Goal: Task Accomplishment & Management: Manage account settings

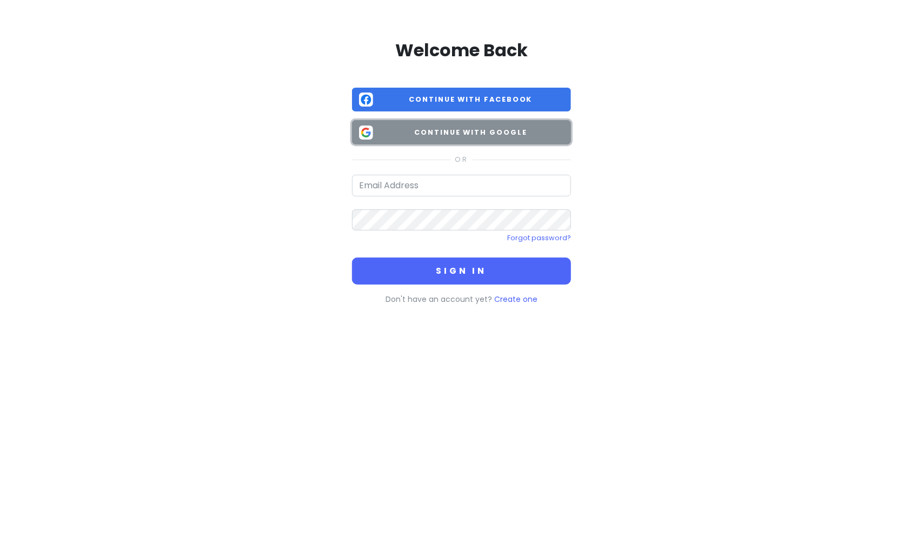
click at [472, 137] on span "Continue with Google" at bounding box center [471, 132] width 187 height 11
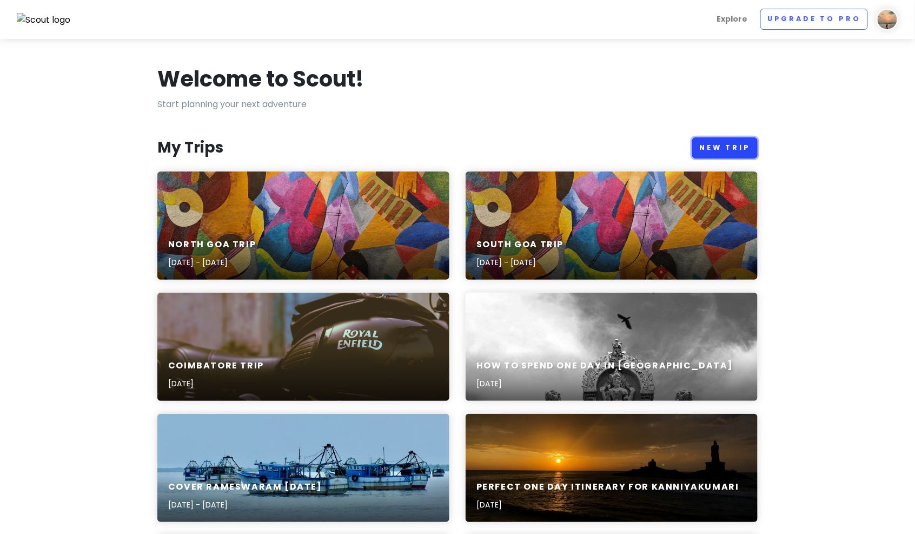
click at [725, 141] on link "New Trip" at bounding box center [724, 147] width 65 height 21
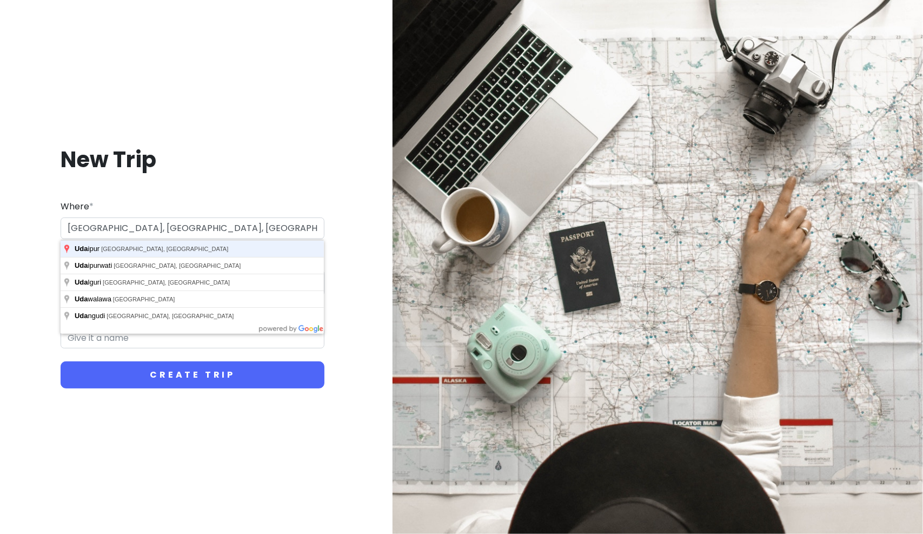
type input "[GEOGRAPHIC_DATA], [GEOGRAPHIC_DATA], [GEOGRAPHIC_DATA]"
click at [61, 361] on button "Create Trip" at bounding box center [193, 374] width 264 height 27
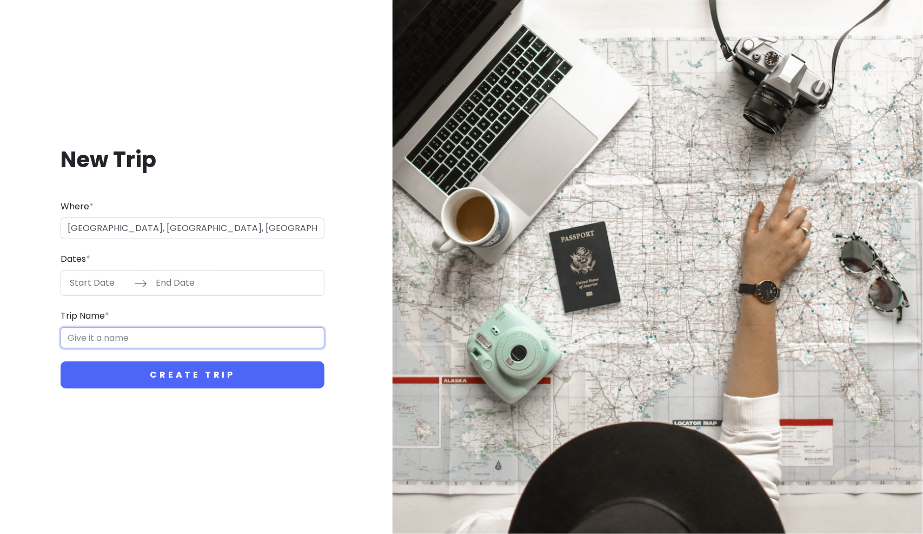
type input "Udaipur Trip"
click at [91, 287] on input "Start Date" at bounding box center [99, 282] width 70 height 25
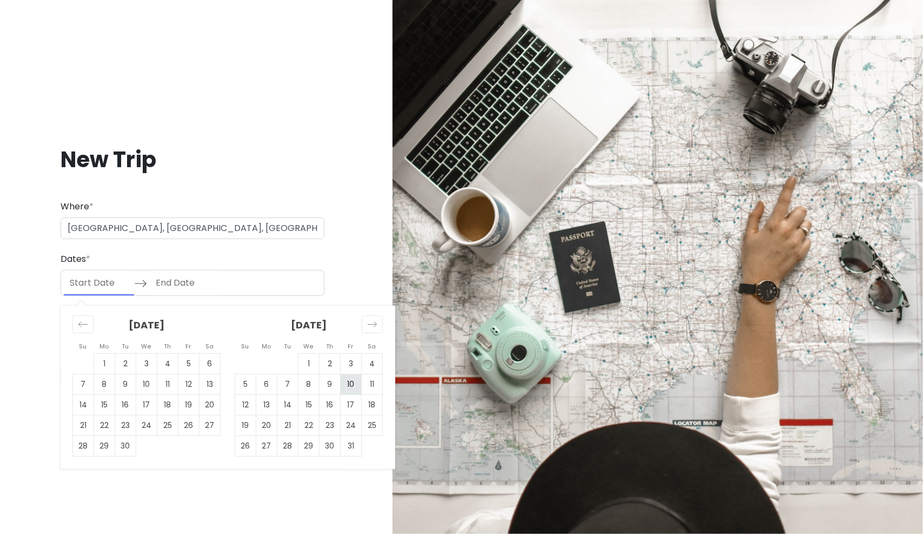
click at [348, 388] on td "10" at bounding box center [351, 384] width 21 height 21
type input "[DATE]"
click at [249, 404] on td "12" at bounding box center [245, 405] width 21 height 21
type input "[DATE]"
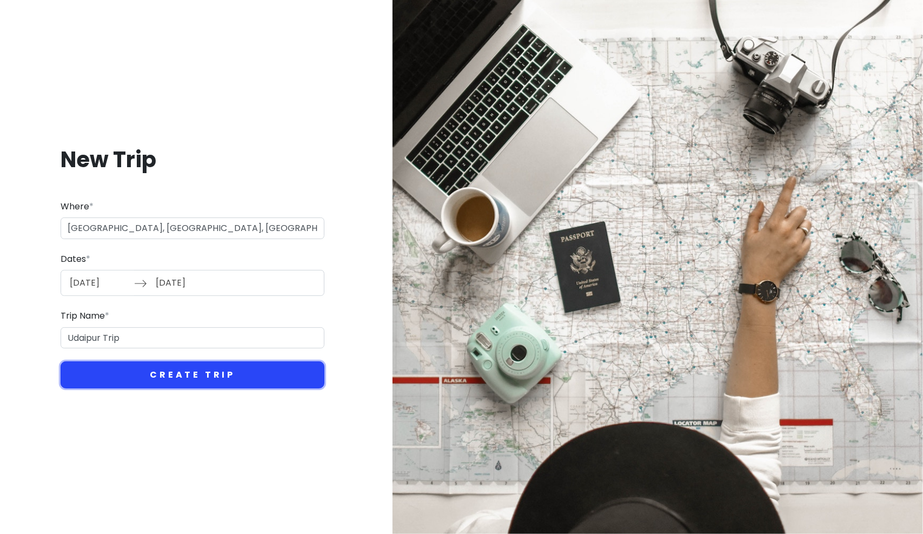
click at [166, 379] on button "Create Trip" at bounding box center [193, 374] width 264 height 27
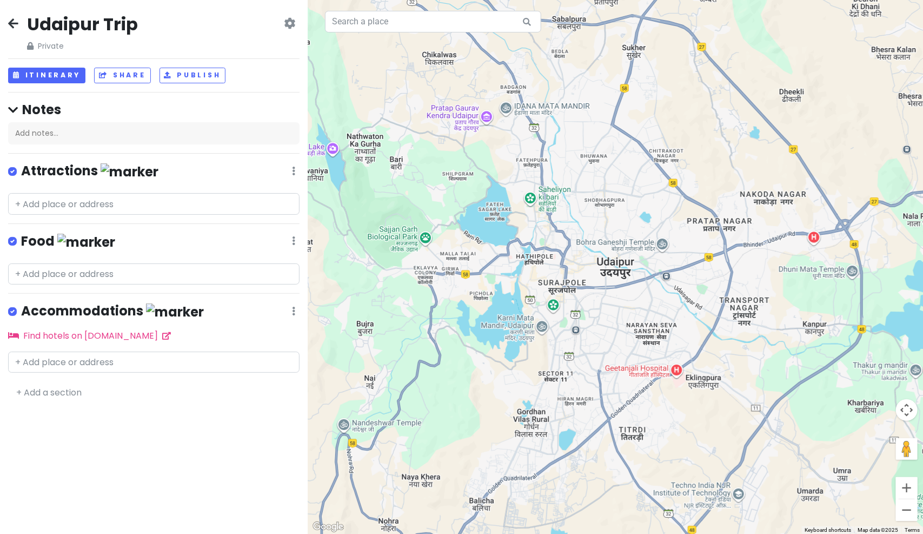
click at [200, 502] on div "Udaipur Trip Private Change Dates Make a Copy Delete Trip Go Pro ⚡️ Give Feedba…" at bounding box center [154, 267] width 308 height 534
click at [167, 360] on input "text" at bounding box center [154, 363] width 292 height 22
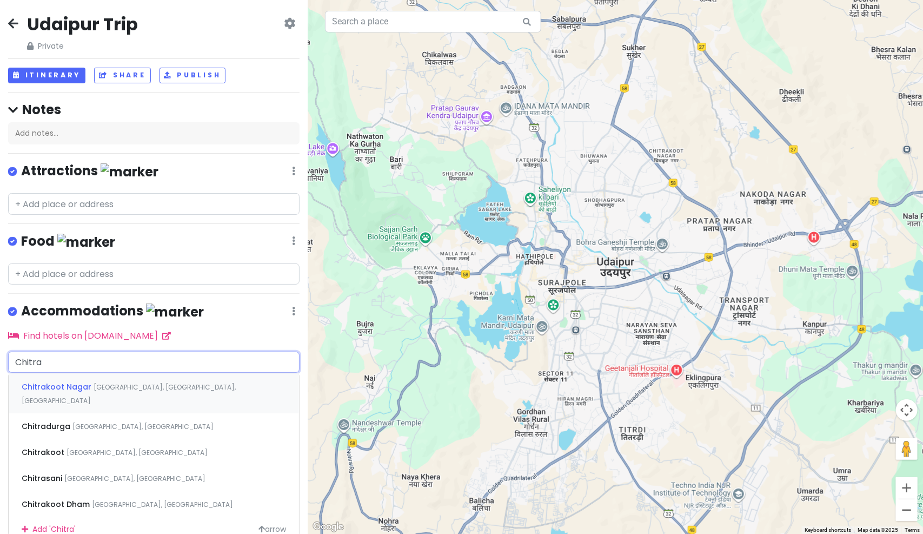
type input "Chitran"
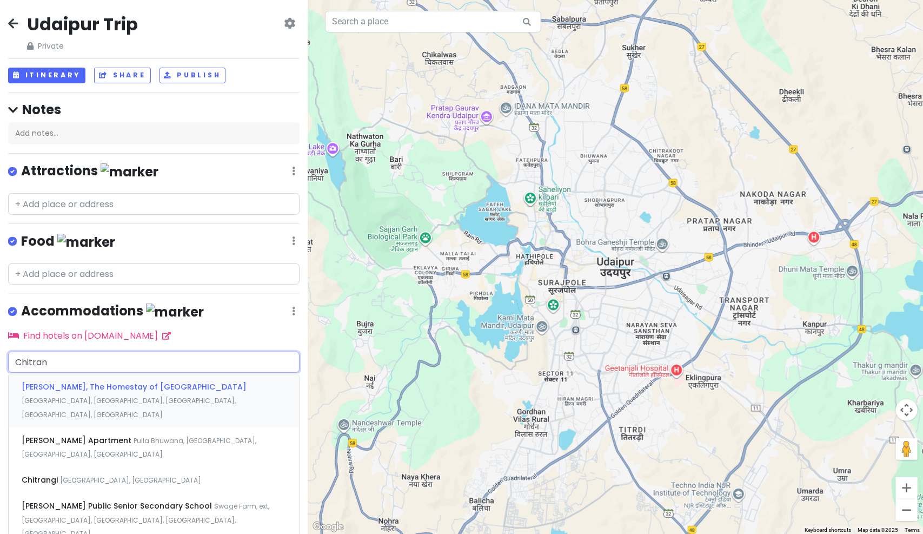
click at [164, 375] on div "[PERSON_NAME], The Homestay of [GEOGRAPHIC_DATA], [GEOGRAPHIC_DATA], [GEOGRAPHI…" at bounding box center [154, 400] width 290 height 54
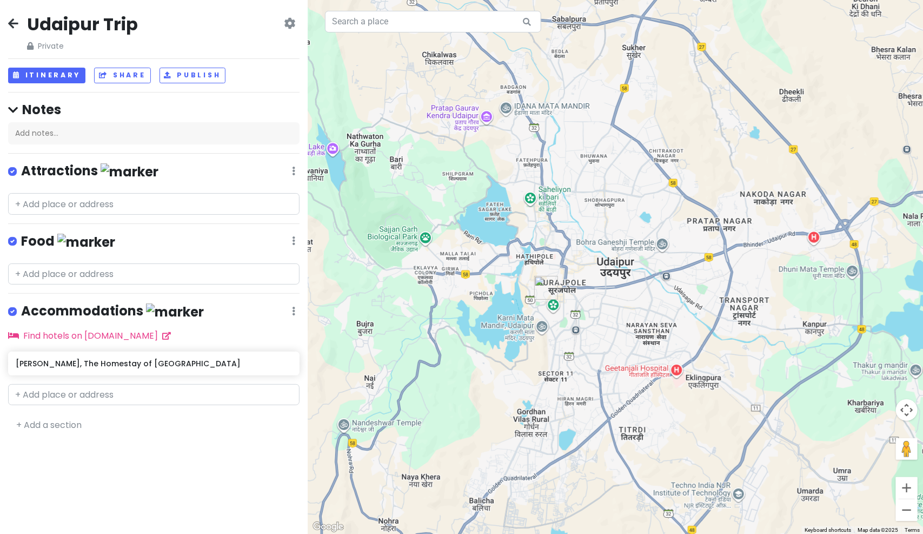
click at [162, 517] on div "Udaipur Trip Private Change Dates Make a Copy Delete Trip Go Pro ⚡️ Give Feedba…" at bounding box center [154, 267] width 308 height 534
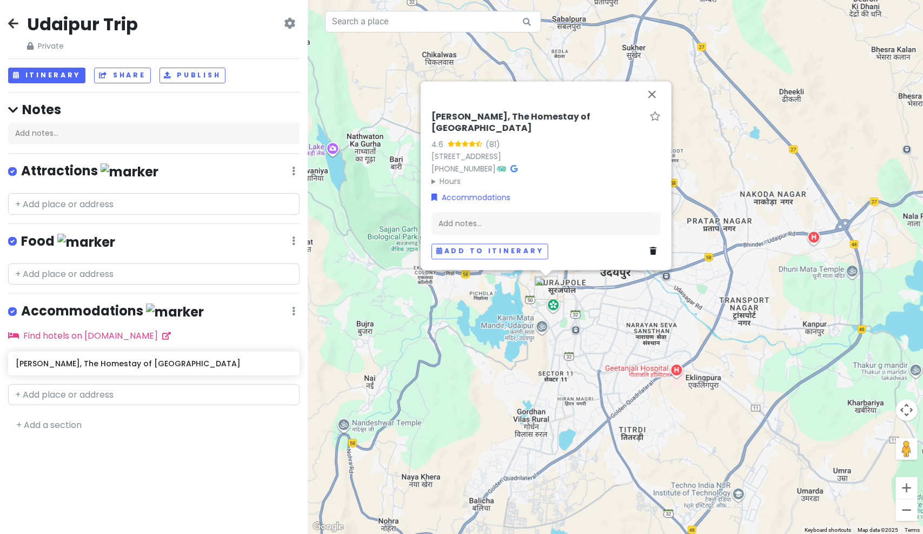
click at [149, 307] on img at bounding box center [175, 311] width 58 height 17
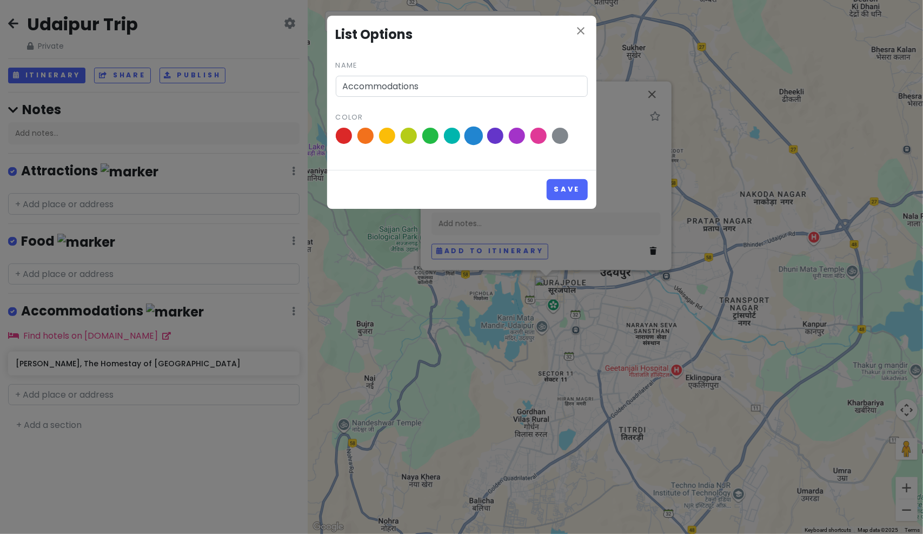
drag, startPoint x: 472, startPoint y: 131, endPoint x: 481, endPoint y: 135, distance: 9.8
click at [472, 131] on span at bounding box center [473, 136] width 19 height 19
click at [0, 0] on input "radio" at bounding box center [0, 0] width 0 height 0
click at [574, 187] on button "Save" at bounding box center [567, 189] width 41 height 21
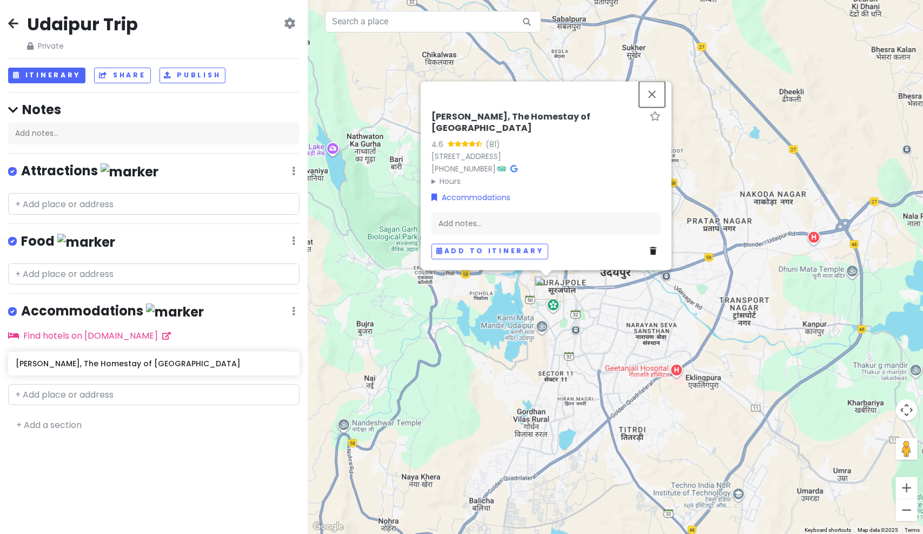
click at [659, 107] on button "Close" at bounding box center [652, 94] width 26 height 26
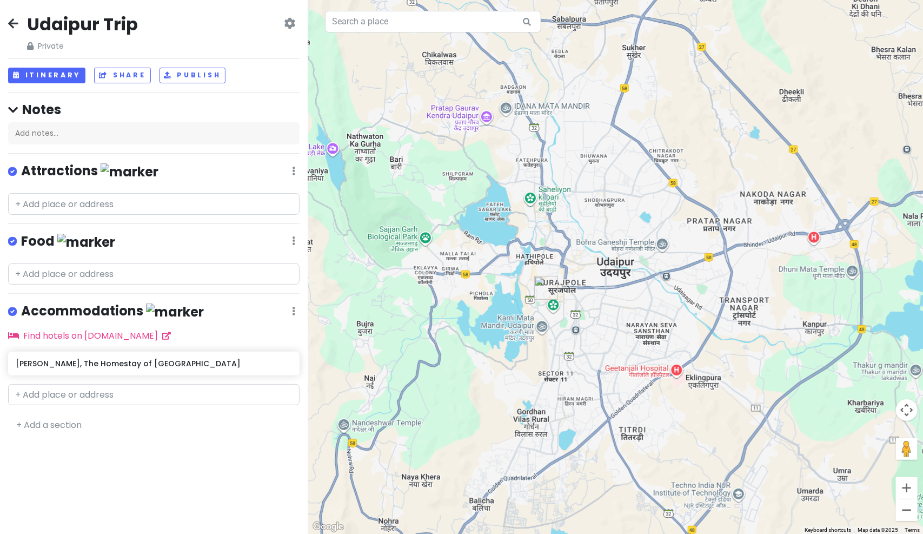
click at [95, 478] on div "Udaipur Trip Private Change Dates Make a Copy Delete Trip Go Pro ⚡️ Give Feedba…" at bounding box center [154, 267] width 308 height 534
click at [146, 473] on div "Udaipur Trip Private Change Dates Make a Copy Delete Trip Go Pro ⚡️ Give Feedba…" at bounding box center [154, 267] width 308 height 534
click at [42, 78] on button "Itinerary" at bounding box center [46, 76] width 77 height 16
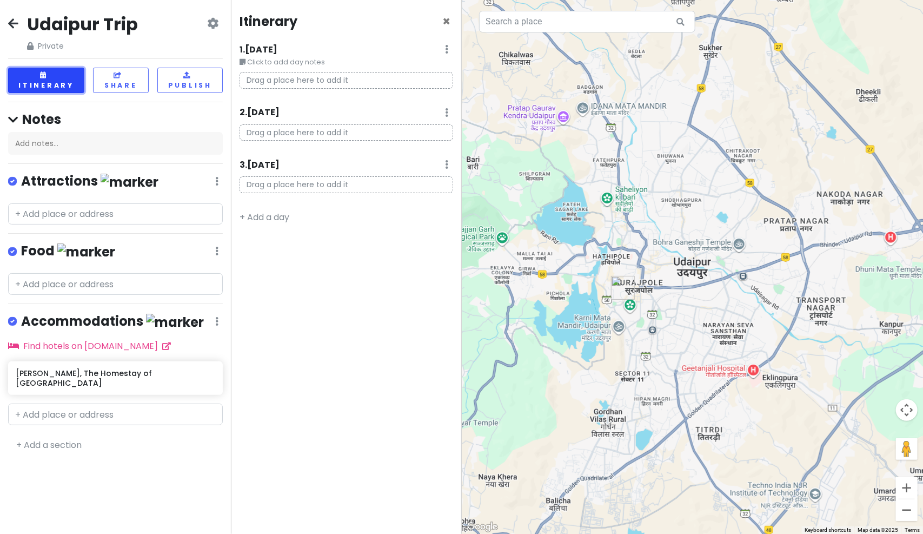
click at [42, 78] on button "Itinerary" at bounding box center [46, 80] width 76 height 25
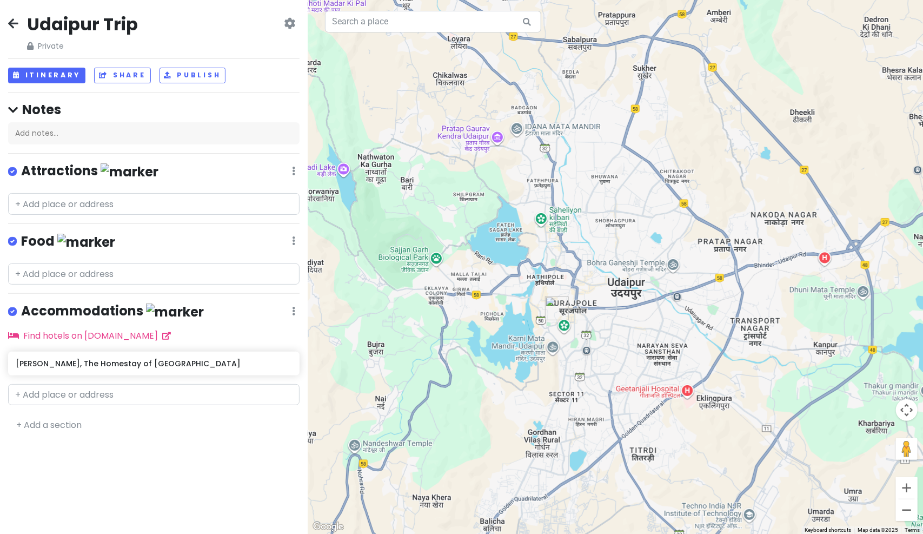
drag, startPoint x: 520, startPoint y: 347, endPoint x: 525, endPoint y: 355, distance: 9.0
click at [525, 355] on div at bounding box center [616, 267] width 616 height 534
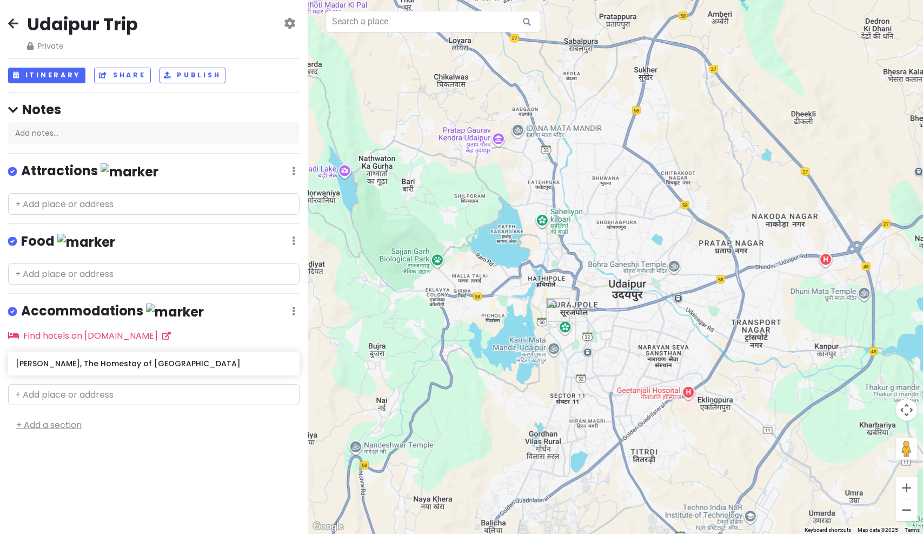
click at [62, 419] on link "+ Add a section" at bounding box center [48, 425] width 65 height 12
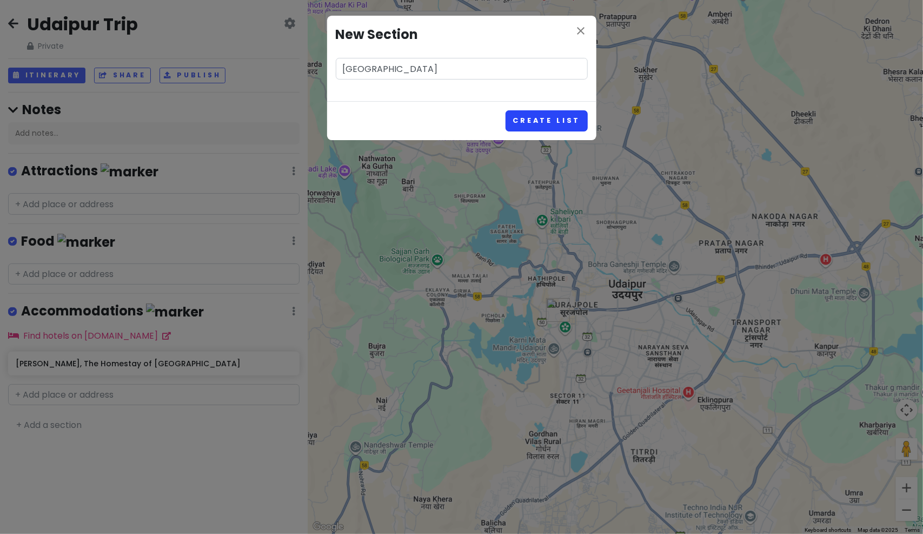
type input "[GEOGRAPHIC_DATA]"
click at [564, 123] on button "Create List" at bounding box center [547, 120] width 82 height 21
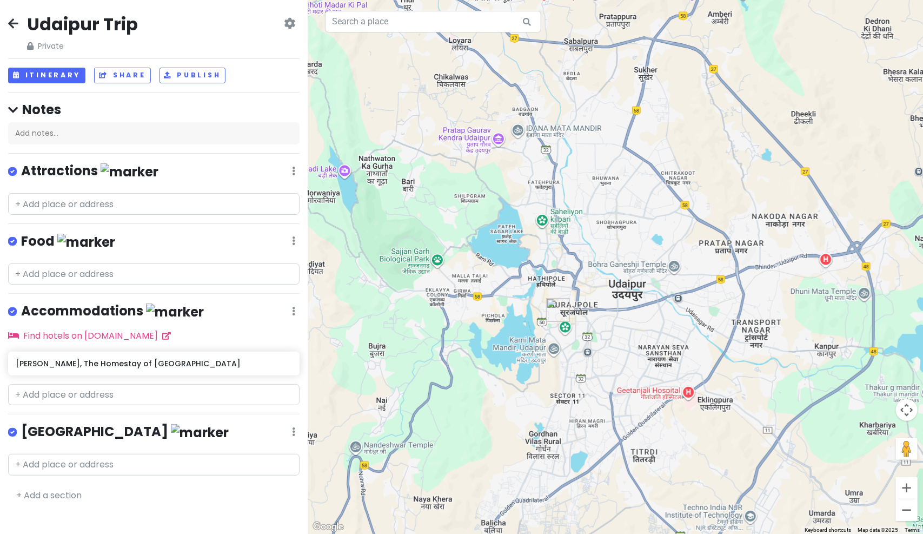
click at [158, 507] on div "Udaipur Trip Private Change Dates Make a Copy Delete Trip Go Pro ⚡️ Give Feedba…" at bounding box center [154, 267] width 308 height 534
click at [158, 454] on input "text" at bounding box center [154, 465] width 292 height 22
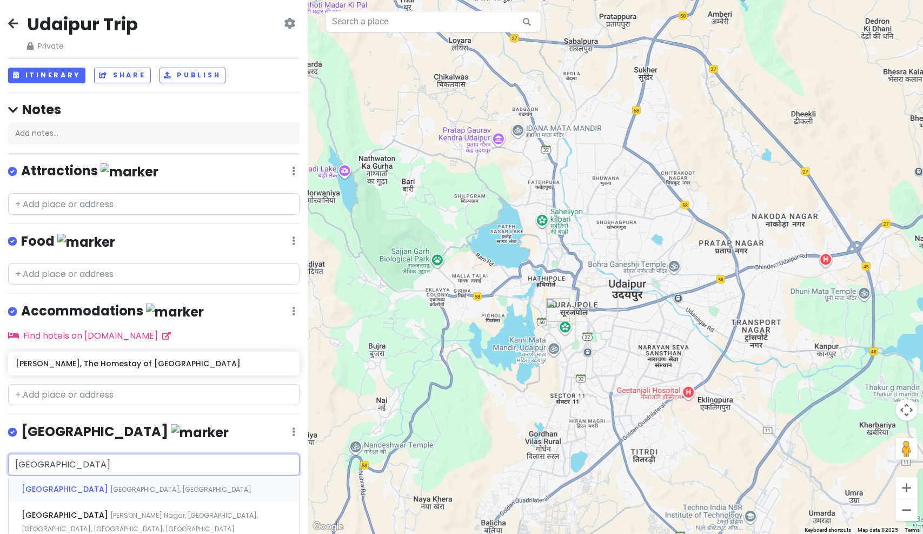
type input "[GEOGRAPHIC_DATA], [PERSON_NAME][GEOGRAPHIC_DATA], [GEOGRAPHIC_DATA], [GEOGRAPH…"
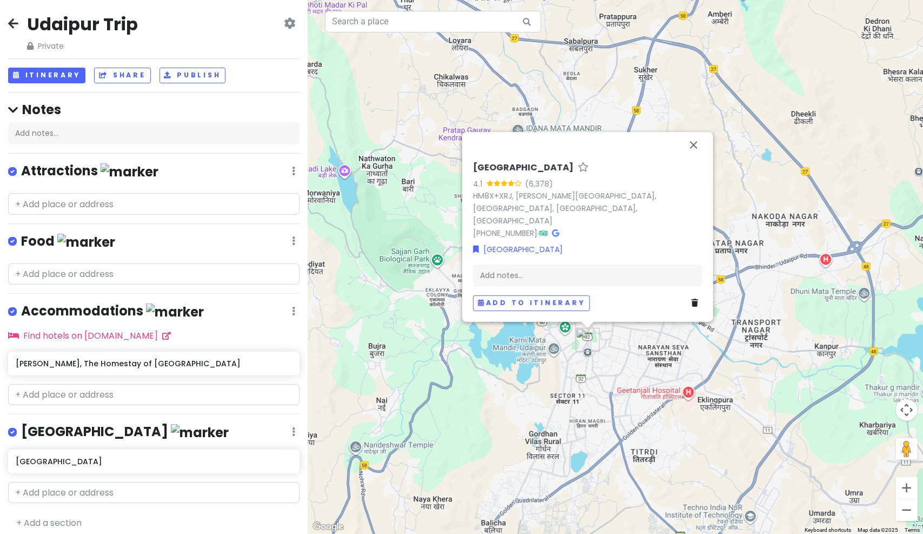
click at [171, 427] on img at bounding box center [200, 432] width 58 height 17
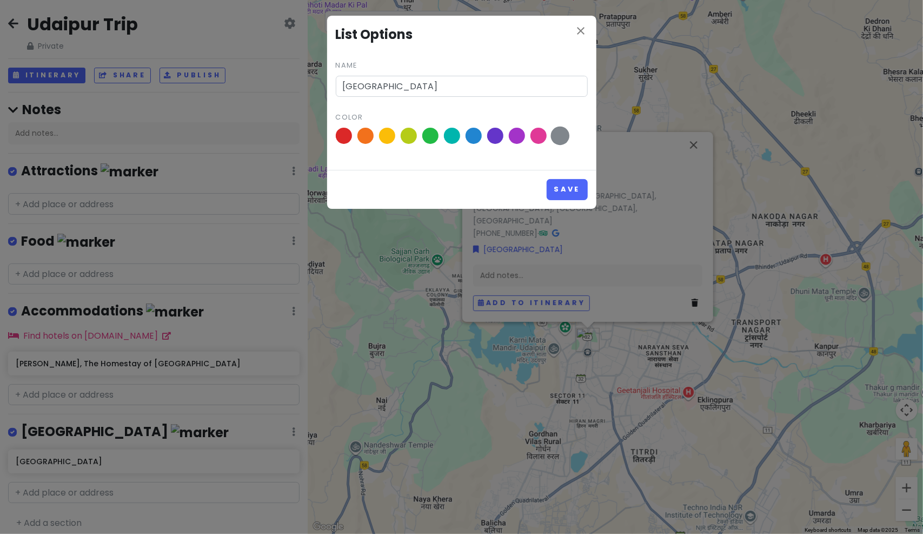
click at [561, 137] on span at bounding box center [560, 136] width 19 height 19
click at [0, 0] on input "radio" at bounding box center [0, 0] width 0 height 0
click at [564, 183] on button "Save" at bounding box center [567, 189] width 41 height 21
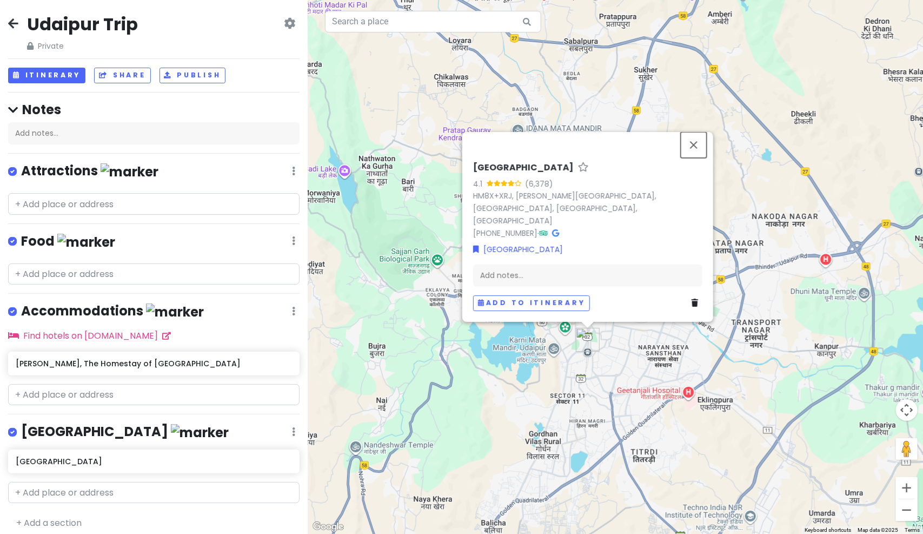
click at [695, 158] on button "Close" at bounding box center [694, 145] width 26 height 26
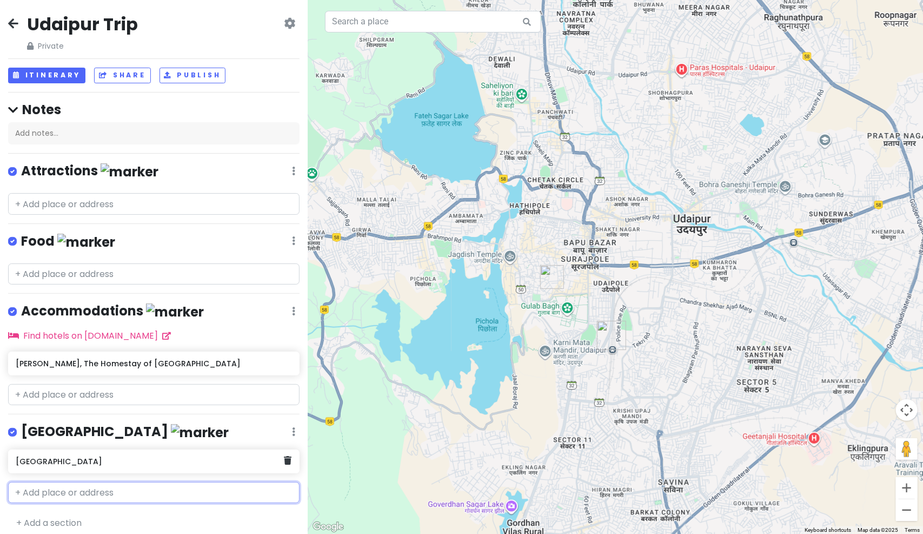
scroll to position [3, 0]
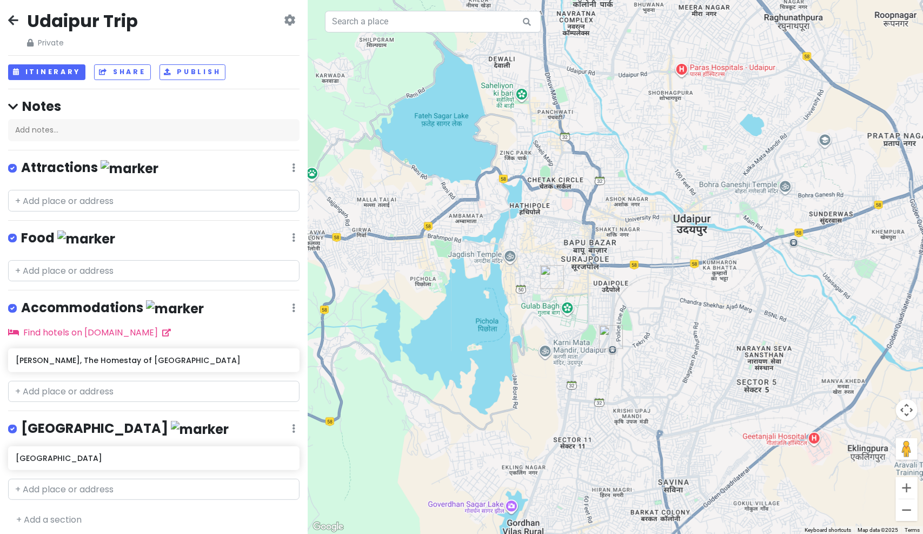
click at [171, 421] on img at bounding box center [200, 429] width 58 height 17
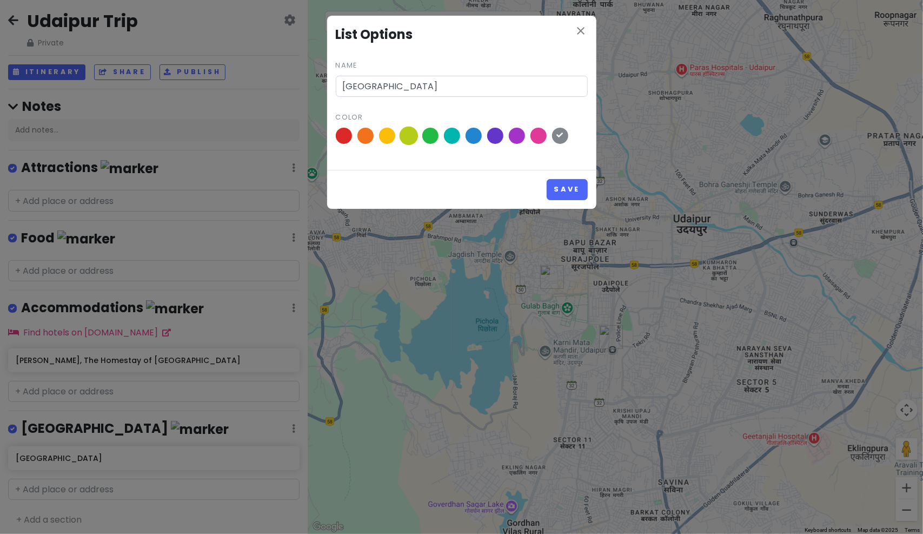
click at [403, 136] on span at bounding box center [408, 136] width 19 height 19
click at [0, 0] on input "radio" at bounding box center [0, 0] width 0 height 0
click at [391, 133] on span at bounding box center [387, 136] width 19 height 19
click at [0, 0] on input "radio" at bounding box center [0, 0] width 0 height 0
drag, startPoint x: 583, startPoint y: 188, endPoint x: 551, endPoint y: 204, distance: 36.5
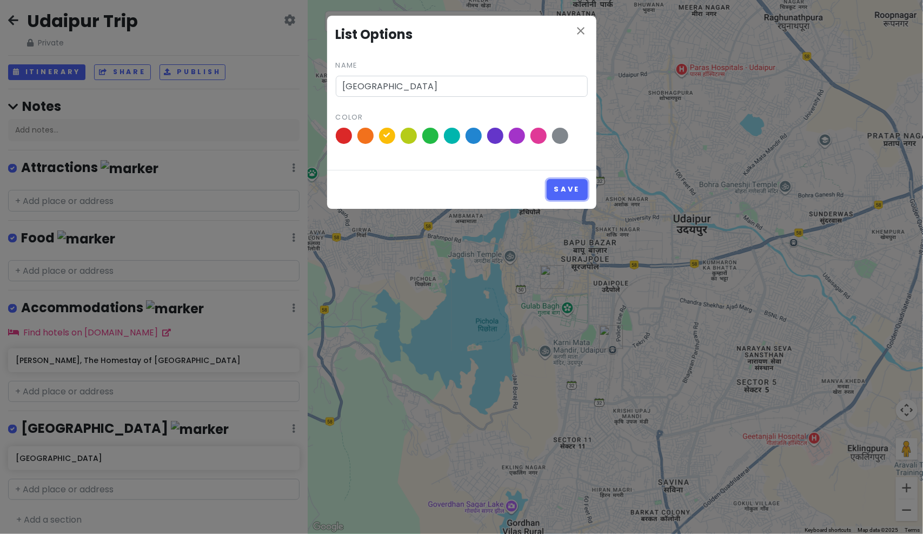
click at [583, 188] on button "Save" at bounding box center [567, 189] width 41 height 21
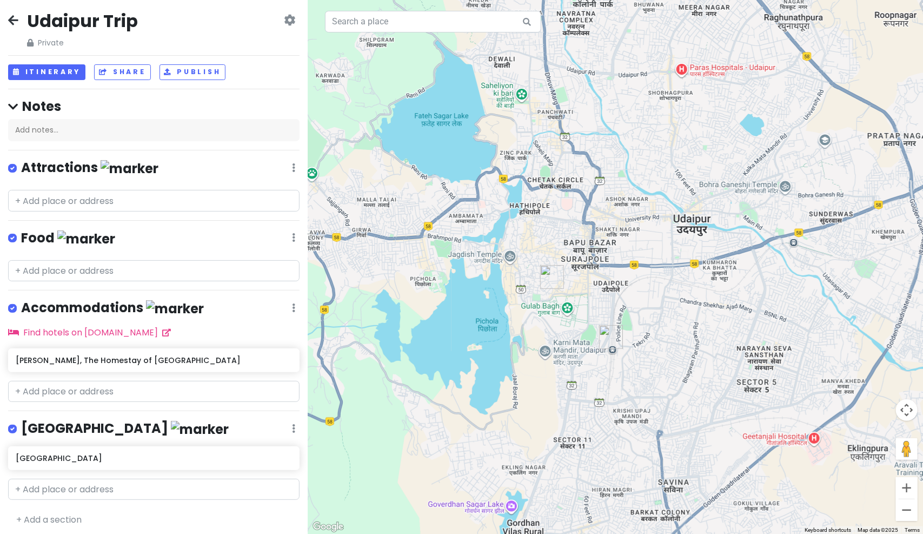
click at [61, 233] on img at bounding box center [86, 238] width 58 height 17
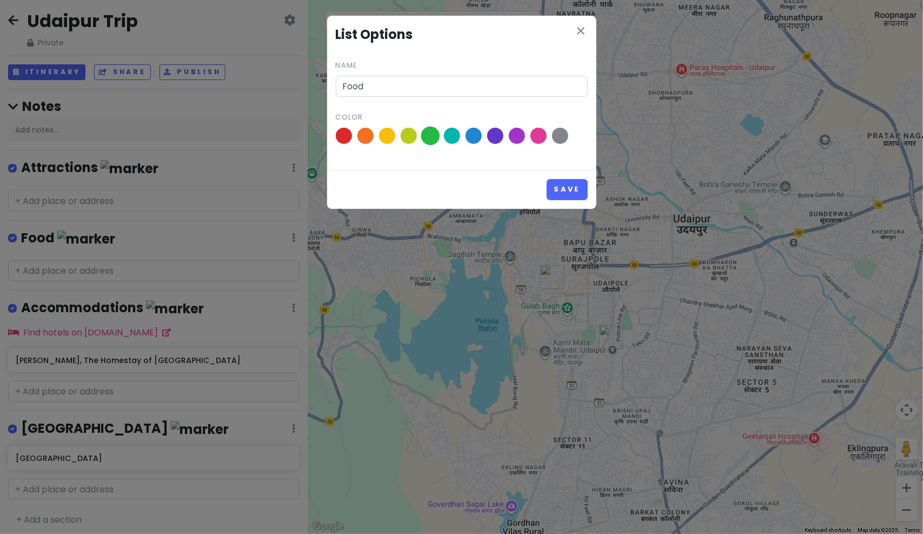
click at [431, 132] on span at bounding box center [430, 136] width 19 height 19
click at [0, 0] on input "radio" at bounding box center [0, 0] width 0 height 0
click at [567, 183] on button "Save" at bounding box center [567, 189] width 41 height 21
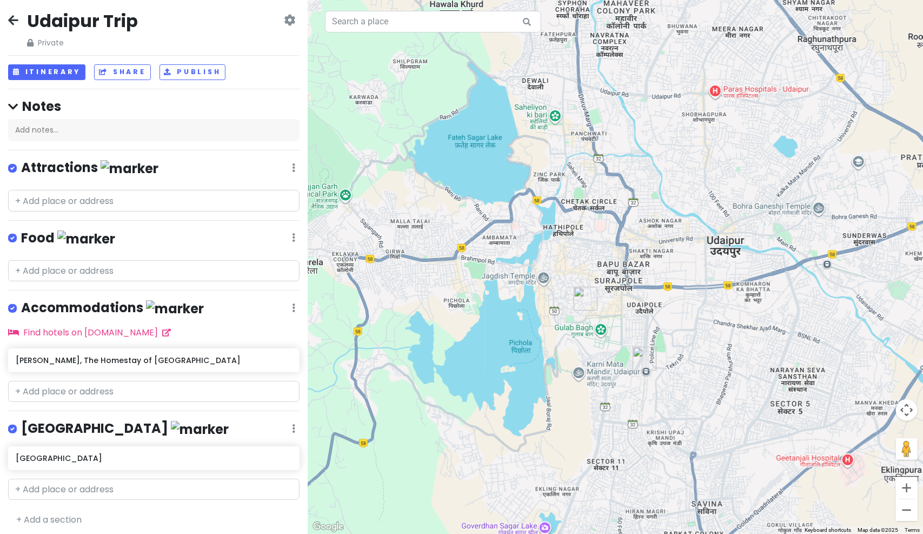
drag, startPoint x: 625, startPoint y: 221, endPoint x: 660, endPoint y: 244, distance: 42.0
click at [660, 244] on div at bounding box center [616, 267] width 616 height 534
click at [282, 429] on div "Railway Station Edit Reorder Delete List" at bounding box center [154, 431] width 292 height 22
click at [292, 425] on icon at bounding box center [293, 428] width 3 height 9
click at [249, 429] on div "Railway Station Edit Reorder Delete List" at bounding box center [154, 431] width 292 height 22
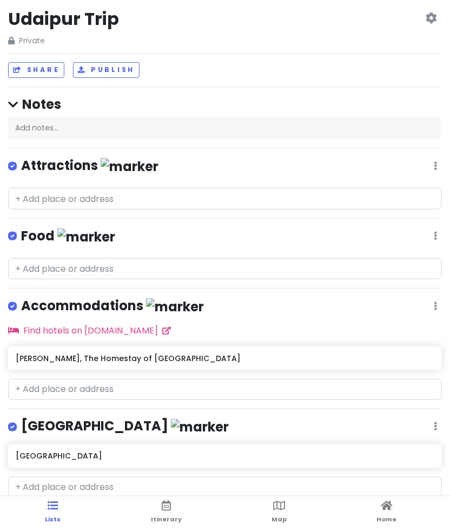
scroll to position [0, 0]
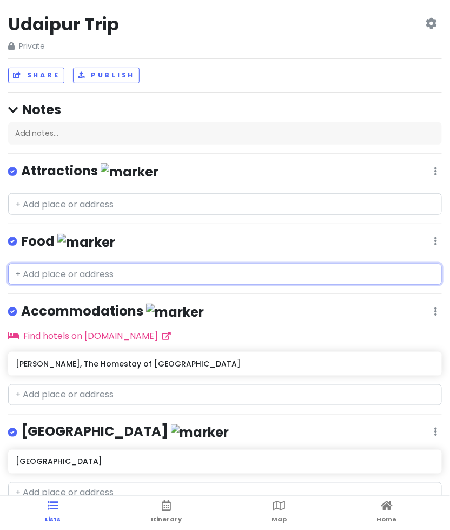
click at [111, 270] on input "text" at bounding box center [225, 274] width 434 height 22
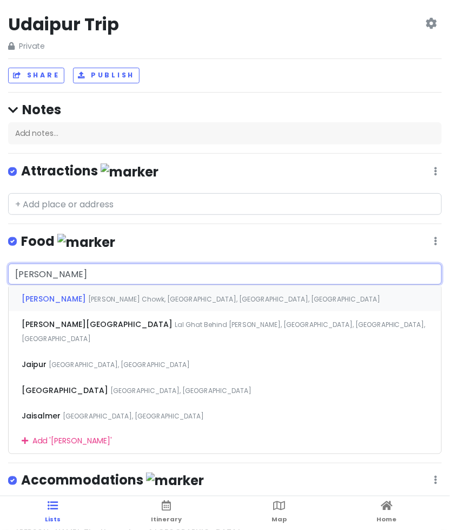
type input "[PERSON_NAME]"
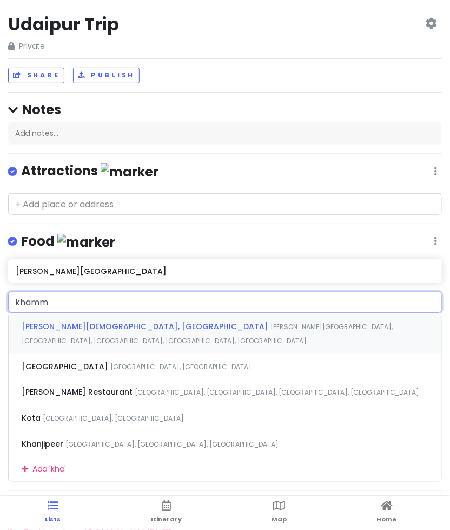
type input "khamma"
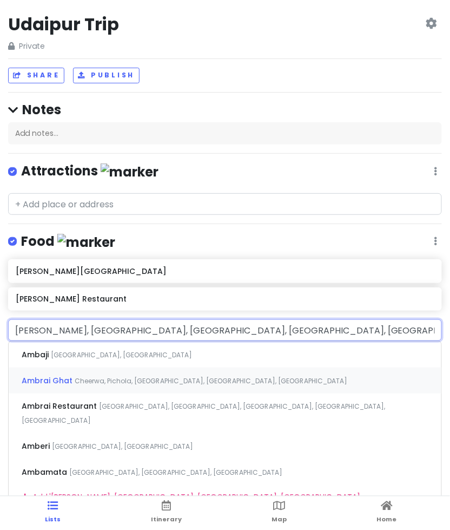
type input "[GEOGRAPHIC_DATA], [GEOGRAPHIC_DATA], [GEOGRAPHIC_DATA], [GEOGRAPHIC_DATA], [GE…"
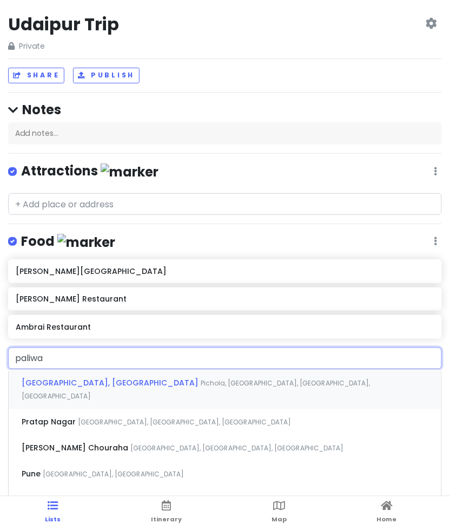
type input "[PERSON_NAME]"
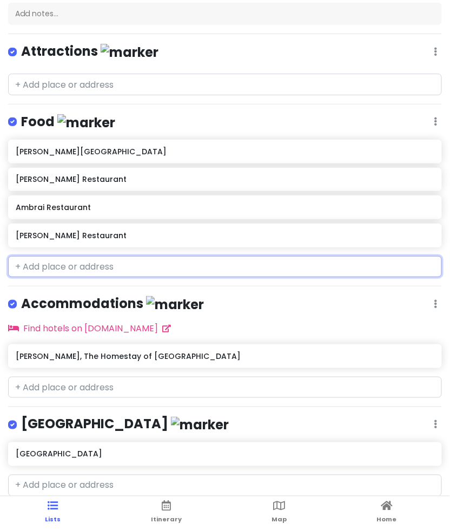
scroll to position [33, 0]
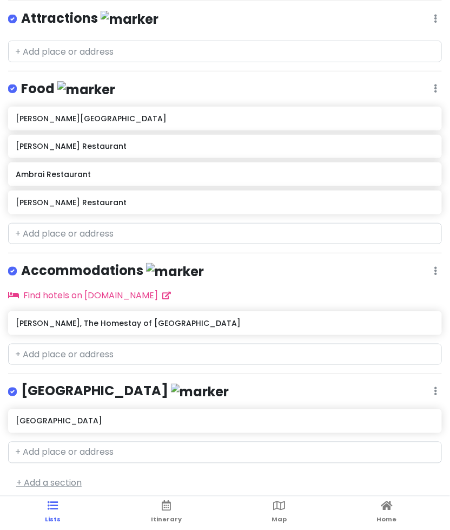
click at [72, 479] on link "+ Add a section" at bounding box center [48, 483] width 65 height 12
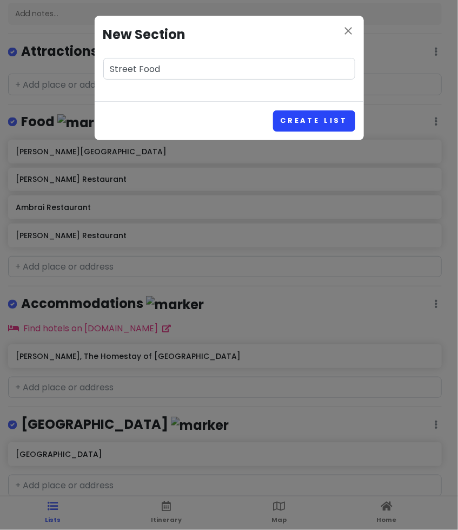
type input "Street Food"
click at [291, 114] on button "Create List" at bounding box center [314, 120] width 82 height 21
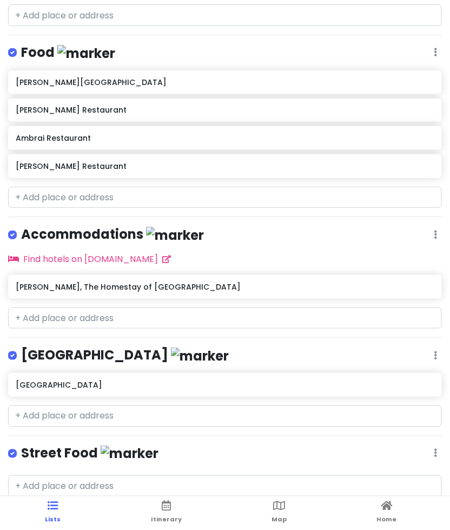
scroll to position [33, 0]
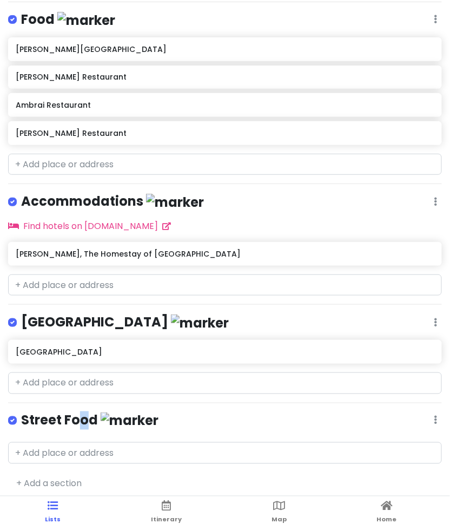
drag, startPoint x: 81, startPoint y: 415, endPoint x: 88, endPoint y: 420, distance: 8.6
click at [88, 420] on h4 "Street Food" at bounding box center [89, 421] width 137 height 18
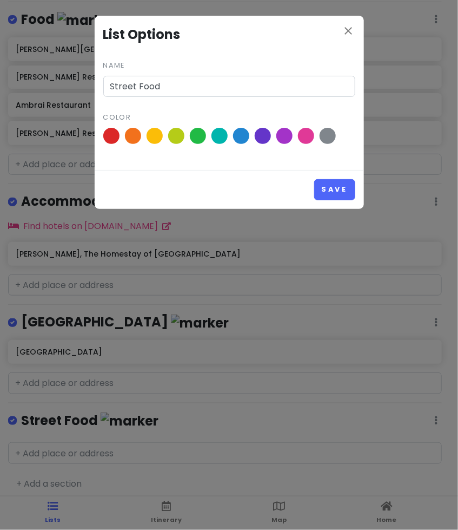
drag, startPoint x: 88, startPoint y: 420, endPoint x: 180, endPoint y: 409, distance: 92.1
click at [180, 409] on div "close List Options Name Street Food Color Save" at bounding box center [229, 265] width 458 height 530
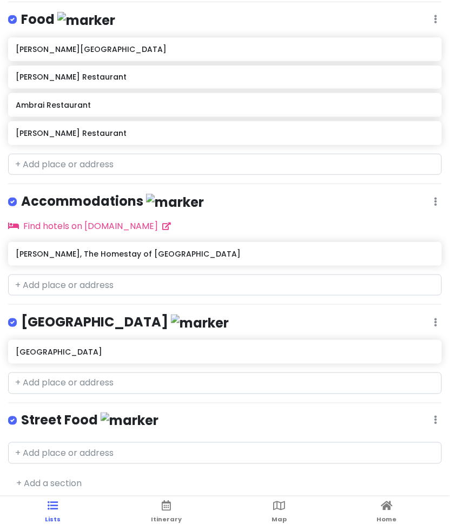
click at [422, 416] on div "Street Food Edit Reorder Delete List" at bounding box center [225, 423] width 434 height 22
click at [431, 415] on div "Street Food Edit Reorder Delete List" at bounding box center [225, 423] width 434 height 22
click at [434, 415] on icon at bounding box center [435, 419] width 3 height 9
click at [399, 360] on link "Reorder" at bounding box center [404, 371] width 87 height 26
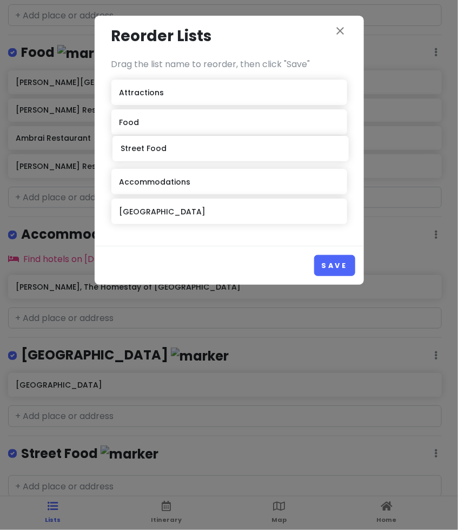
drag, startPoint x: 190, startPoint y: 214, endPoint x: 191, endPoint y: 151, distance: 62.8
click at [191, 151] on div "Attractions Food Accommodations Railway Station Street Food" at bounding box center [229, 154] width 236 height 149
click at [327, 268] on button "Save" at bounding box center [334, 265] width 41 height 21
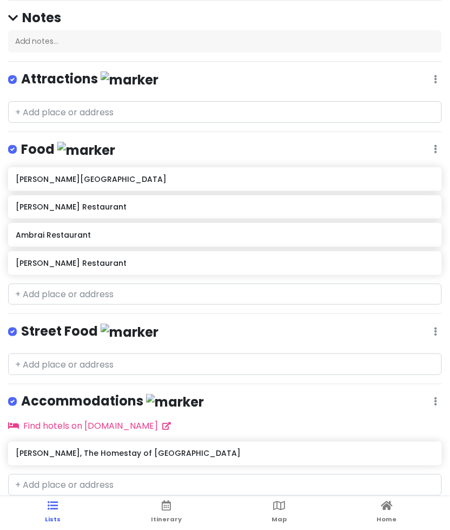
click at [104, 336] on div "Street Food Edit Reorder Delete List" at bounding box center [225, 333] width 434 height 22
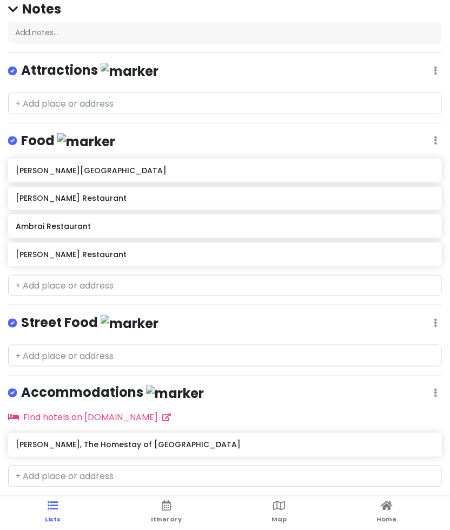
click at [104, 314] on h4 "Street Food" at bounding box center [89, 323] width 137 height 18
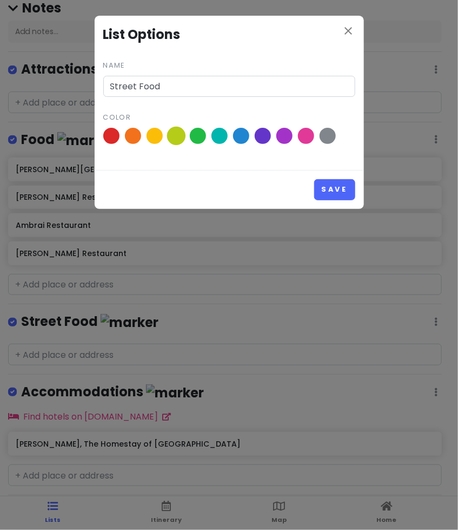
click at [177, 128] on span at bounding box center [176, 136] width 19 height 19
click at [0, 0] on input "radio" at bounding box center [0, 0] width 0 height 0
click at [332, 187] on button "Save" at bounding box center [334, 189] width 41 height 21
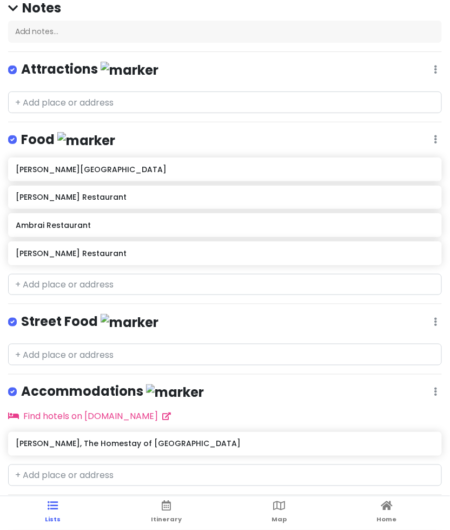
click at [108, 248] on h6 "[PERSON_NAME] Restaurant" at bounding box center [225, 253] width 418 height 10
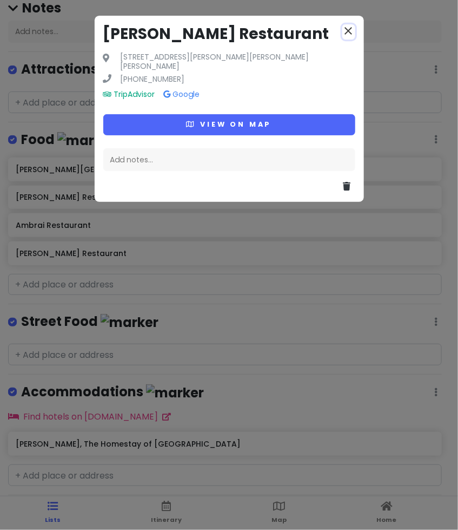
click at [351, 29] on icon "close" at bounding box center [348, 30] width 13 height 13
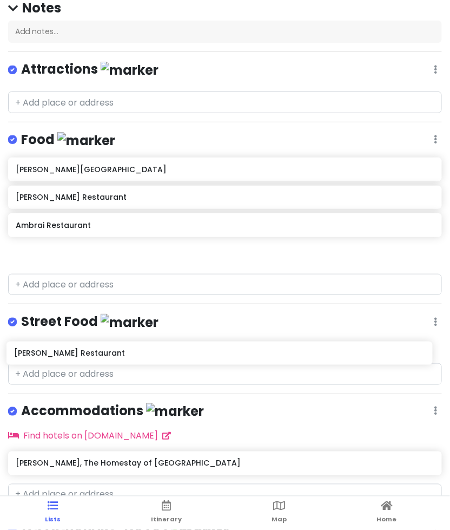
drag, startPoint x: 90, startPoint y: 246, endPoint x: 88, endPoint y: 349, distance: 103.3
click at [88, 349] on div "Udaipur Trip Private Change Dates Make a Copy Delete Trip Go Pro ⚡️ Give Feedba…" at bounding box center [225, 265] width 450 height 530
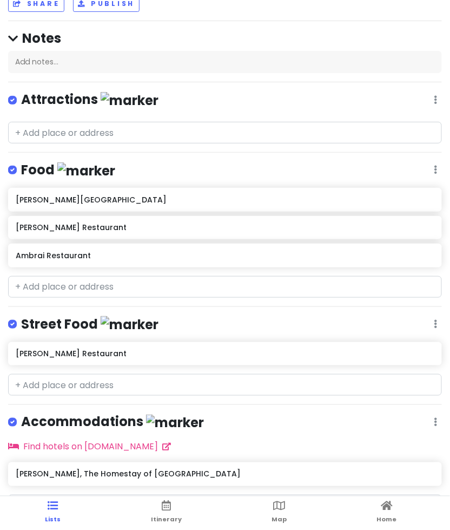
scroll to position [70, 0]
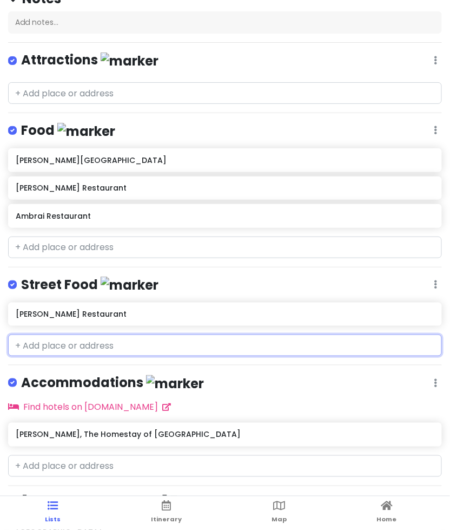
click at [122, 343] on input "text" at bounding box center [225, 345] width 434 height 22
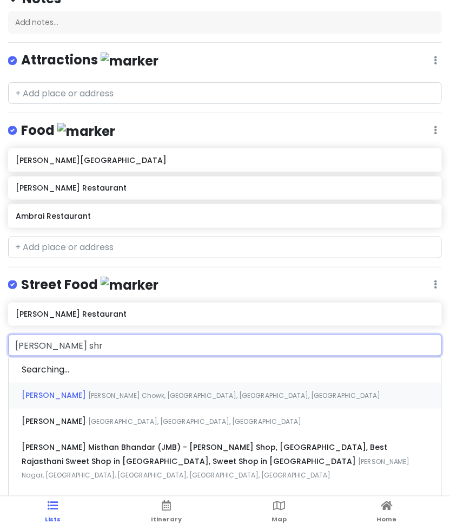
type input "[PERSON_NAME] shre"
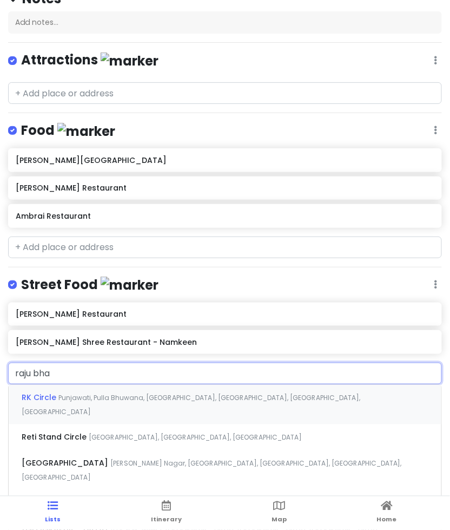
type input "raju bhai"
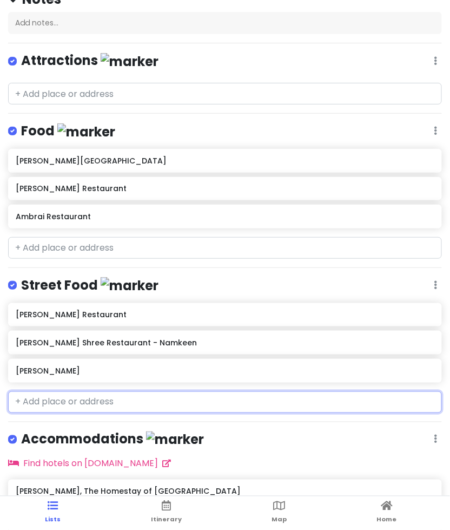
scroll to position [110, 0]
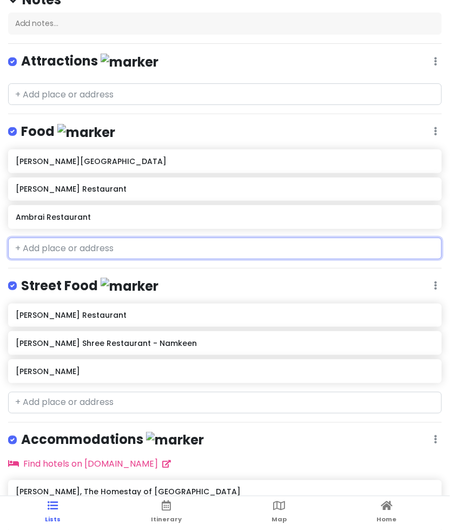
click at [68, 249] on input "text" at bounding box center [225, 248] width 434 height 22
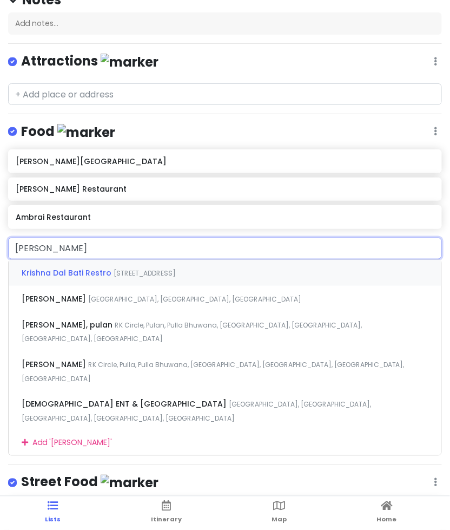
type input "krishna"
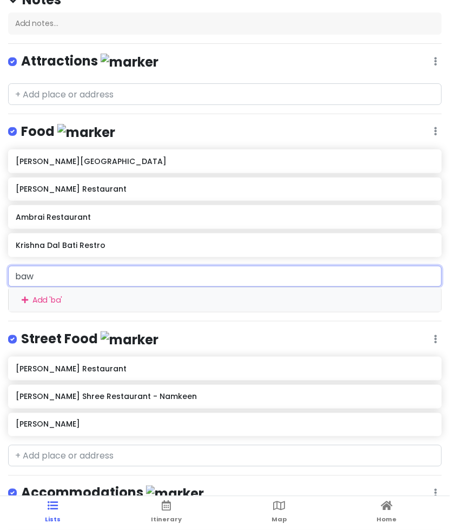
type input "[PERSON_NAME]"
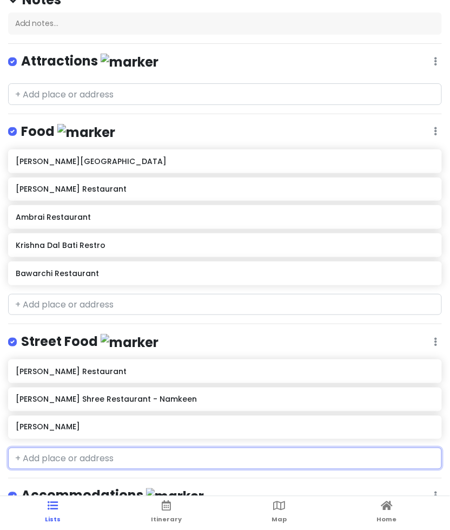
click at [83, 455] on input "text" at bounding box center [225, 458] width 434 height 22
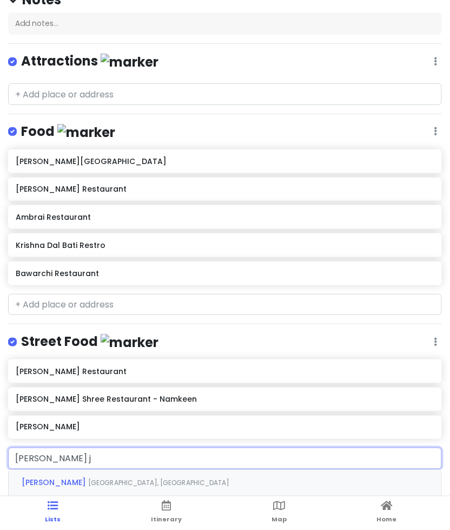
type input "[PERSON_NAME]"
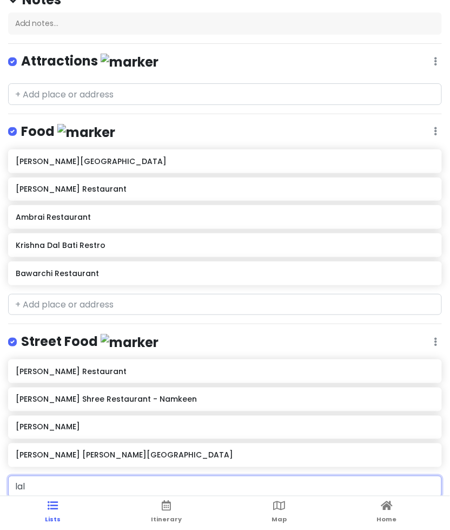
type input "lala"
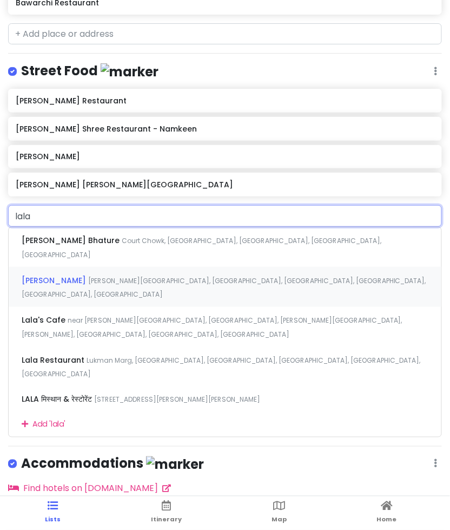
click at [135, 276] on span "[PERSON_NAME][GEOGRAPHIC_DATA], [GEOGRAPHIC_DATA], [GEOGRAPHIC_DATA], [GEOGRAPH…" at bounding box center [224, 287] width 405 height 23
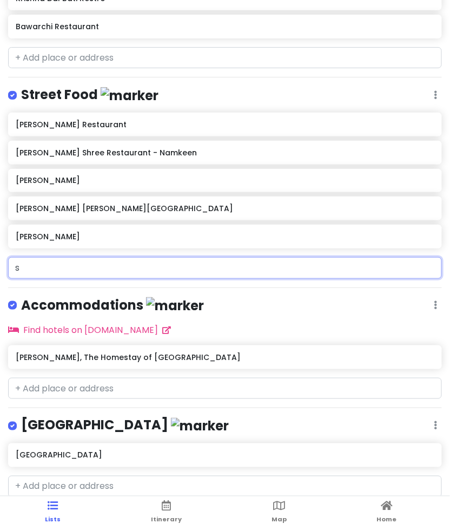
scroll to position [380, 0]
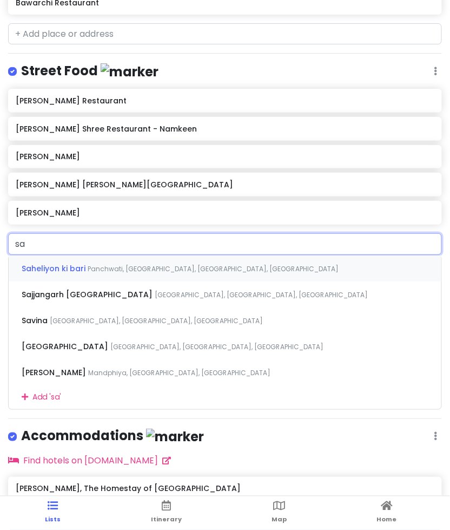
type input "s"
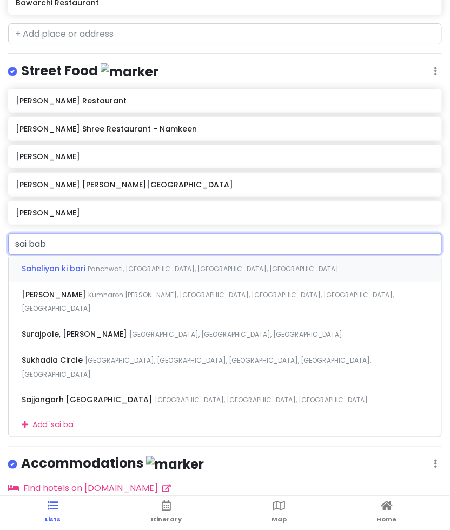
type input "[PERSON_NAME]"
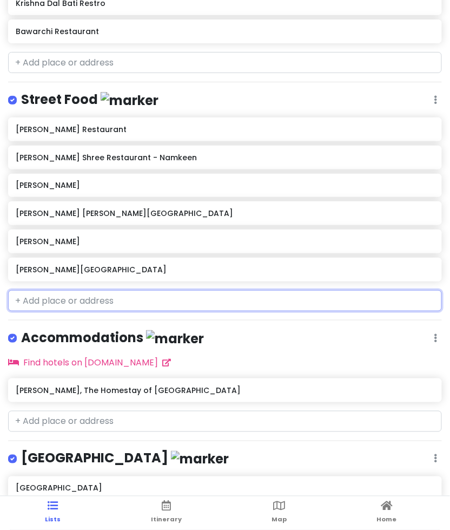
scroll to position [351, 0]
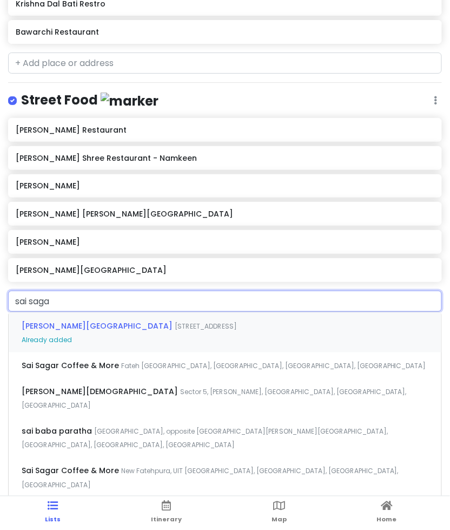
type input "sai sagar"
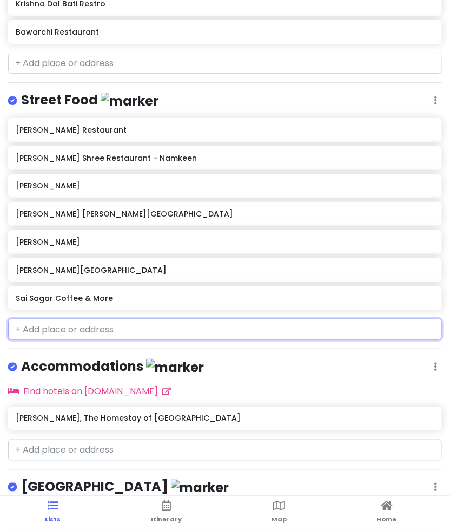
click at [92, 297] on h6 "Sai Sagar Coffee & More" at bounding box center [225, 298] width 418 height 10
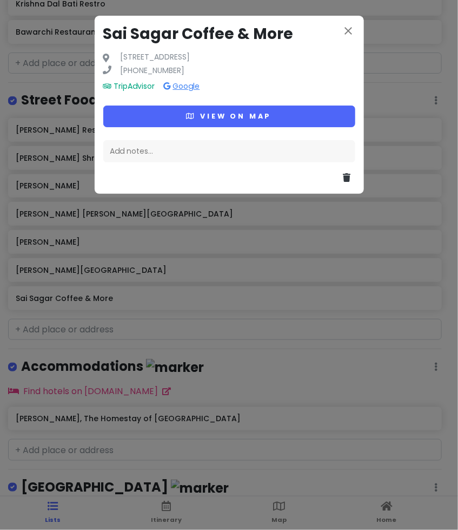
click at [176, 91] on link "Google" at bounding box center [182, 86] width 36 height 11
click at [351, 24] on icon "close" at bounding box center [348, 30] width 13 height 13
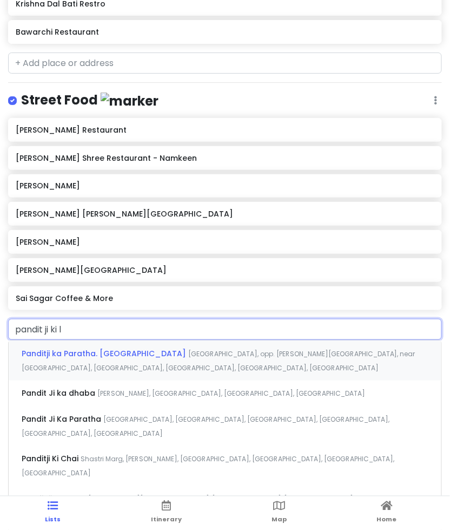
type input "pandit ji ki le"
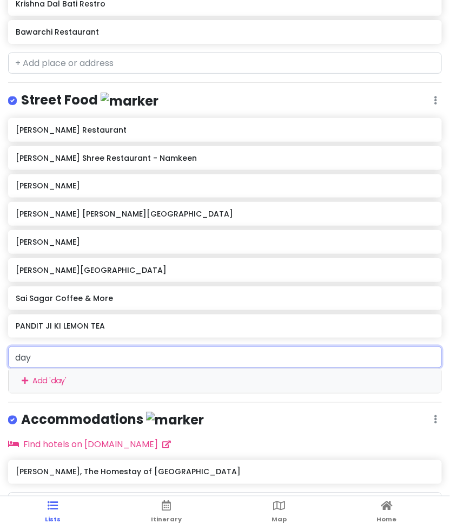
type input "daya"
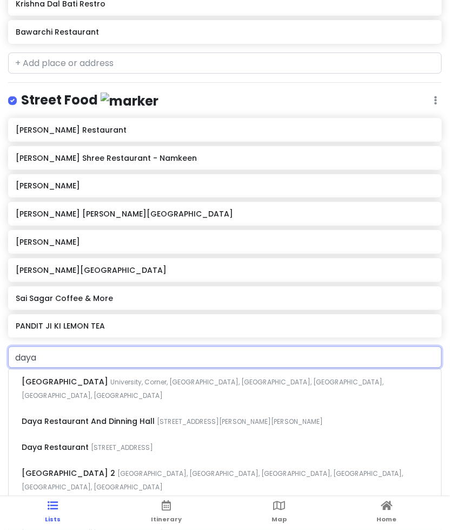
click at [171, 508] on span "Bhopalpura Cir, [GEOGRAPHIC_DATA], [GEOGRAPHIC_DATA], [GEOGRAPHIC_DATA], [GEOGR…" at bounding box center [214, 519] width 384 height 23
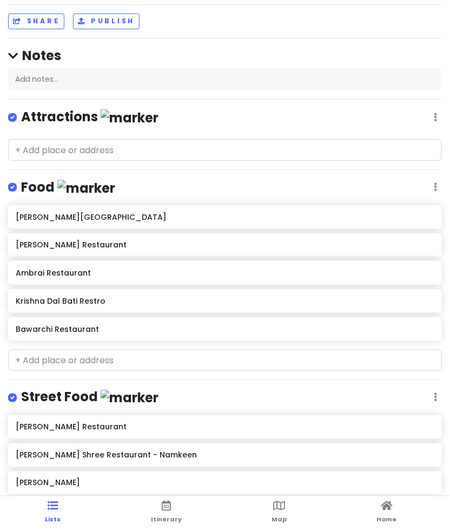
scroll to position [18, 0]
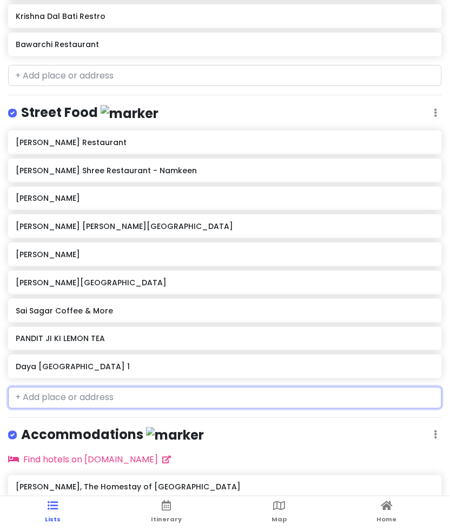
click at [70, 397] on input "text" at bounding box center [225, 398] width 434 height 22
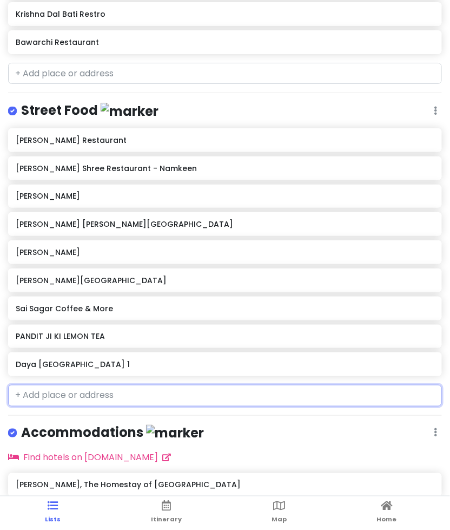
scroll to position [342, 0]
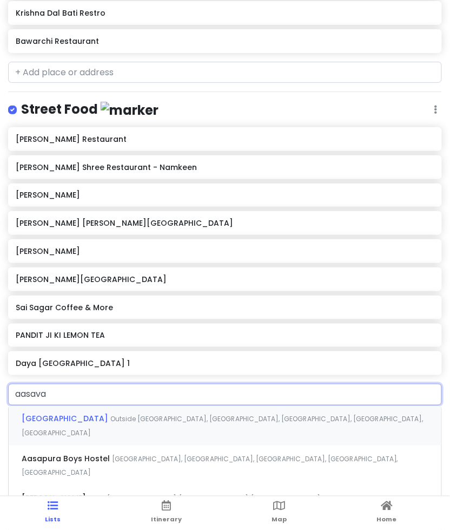
type input "aasavar"
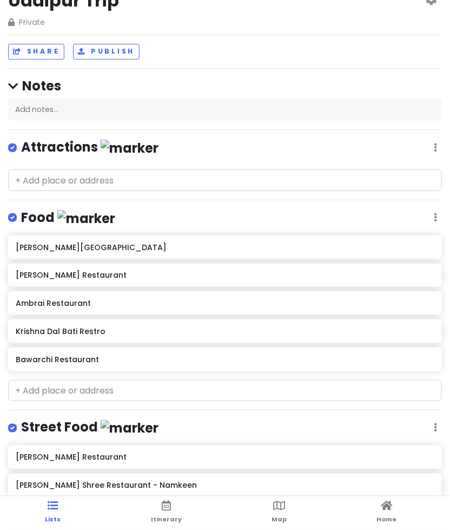
scroll to position [0, 0]
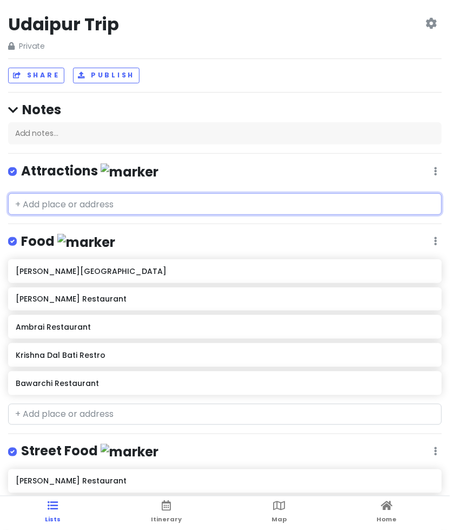
click at [115, 206] on input "text" at bounding box center [225, 204] width 434 height 22
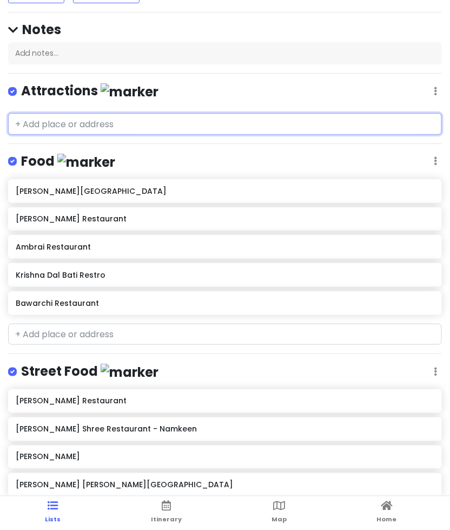
scroll to position [81, 0]
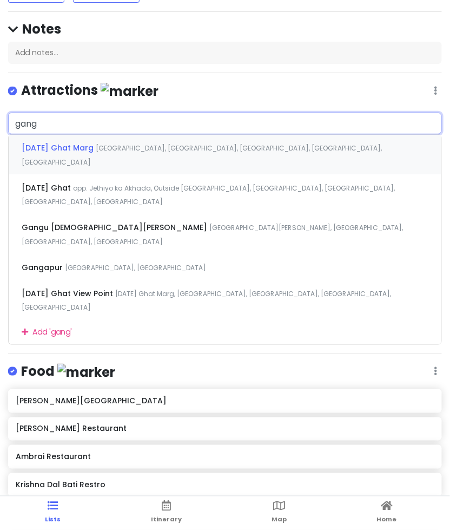
type input "[DATE] Ghat, opp. Jethiyo ka Akhada, Outside [GEOGRAPHIC_DATA], [GEOGRAPHIC_DAT…"
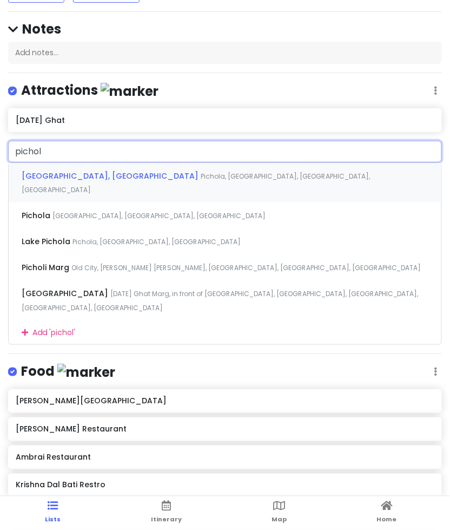
type input "pichola"
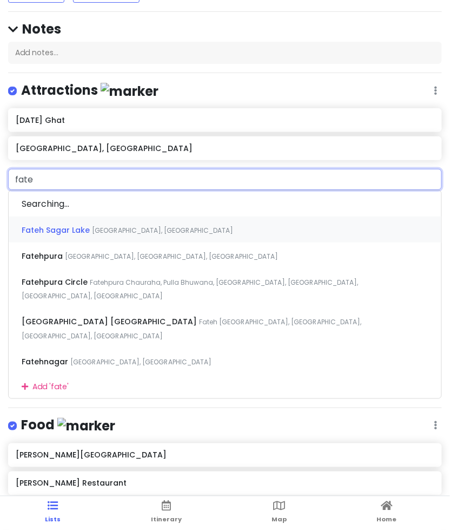
type input "fate"
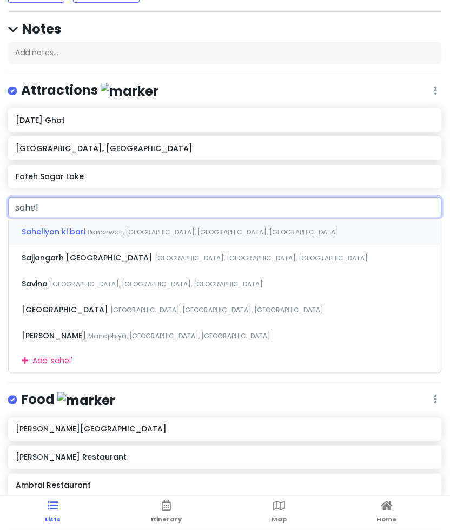
type input "saheli"
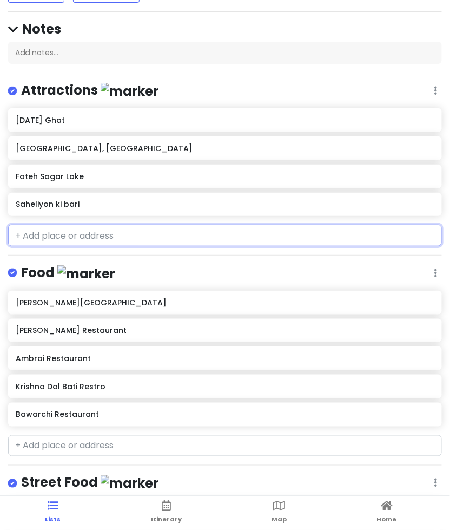
type input "l"
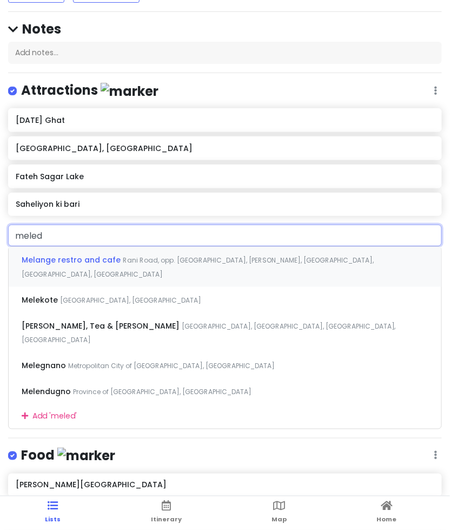
type input "[PERSON_NAME]"
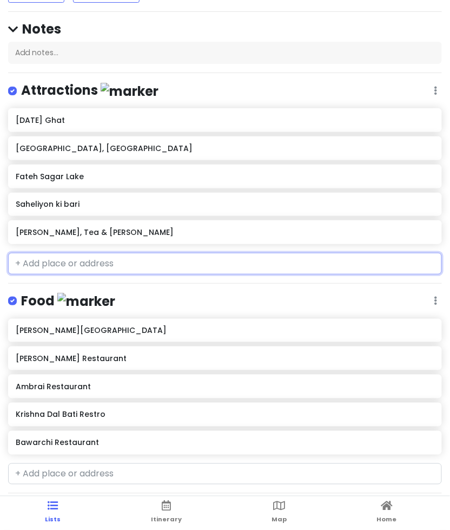
click at [182, 239] on div "[PERSON_NAME], Tea & [PERSON_NAME]" at bounding box center [225, 232] width 434 height 24
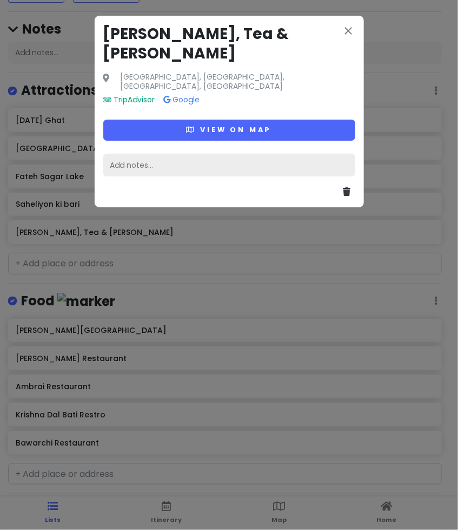
click at [195, 154] on div "Add notes..." at bounding box center [229, 165] width 252 height 23
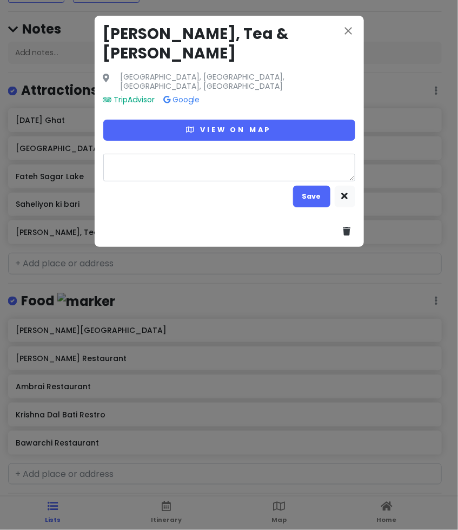
type textarea "x"
type textarea "B"
type textarea "x"
type textarea "Ba"
type textarea "x"
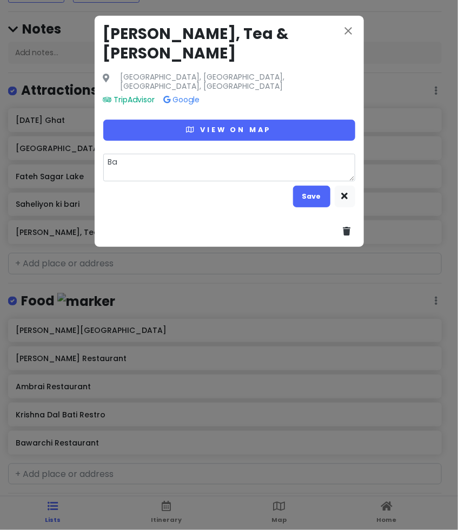
type textarea "Bah"
type textarea "x"
type textarea "Bahu"
type textarea "x"
type textarea "Bahub"
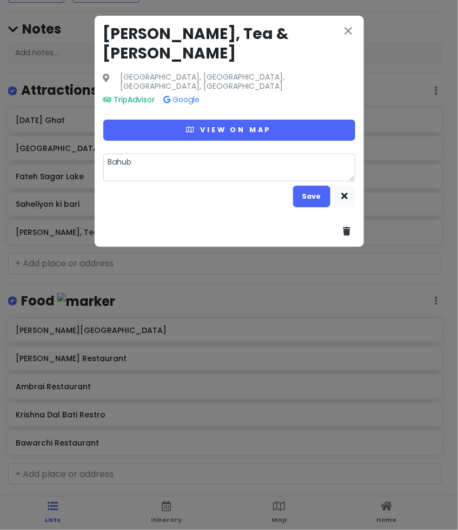
type textarea "x"
type textarea "Bahuba"
type textarea "x"
type textarea "Bahubal"
type textarea "x"
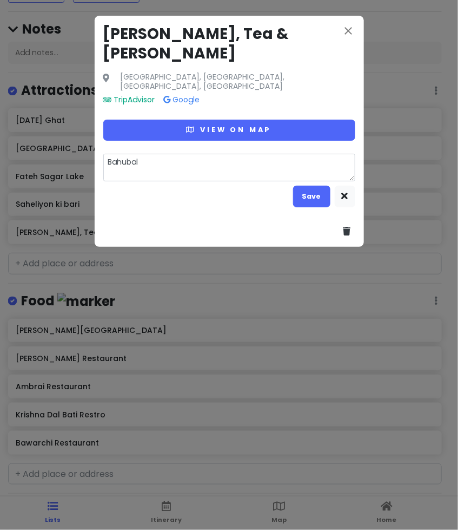
type textarea "Bahubali"
type textarea "x"
type textarea "Bahubali"
type textarea "x"
type textarea "Bahubali G"
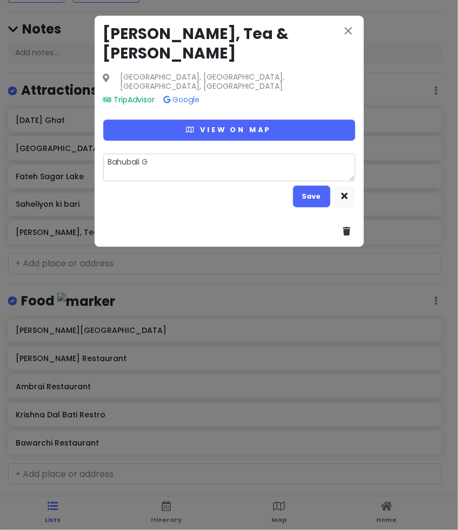
type textarea "x"
type textarea "Bahubali"
type textarea "x"
type textarea "Bahubali H"
type textarea "x"
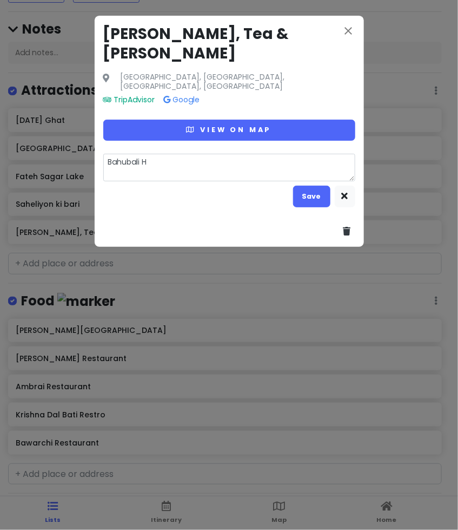
type textarea "Bahubali Hi"
type textarea "x"
type textarea "Bahubali Hil"
type textarea "x"
type textarea "Bahubali Hill"
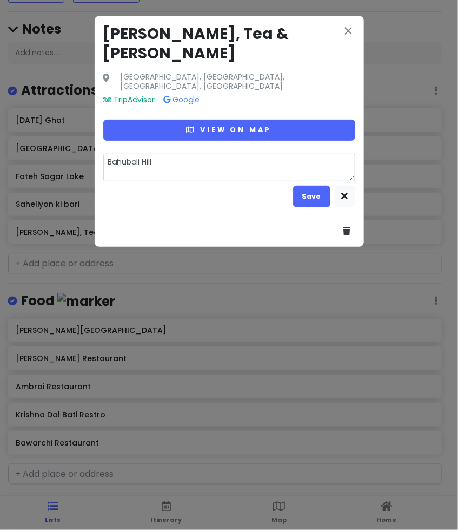
type textarea "x"
type textarea "Bahubali Hills"
type textarea "x"
type textarea "Bahubali Hills,"
type textarea "x"
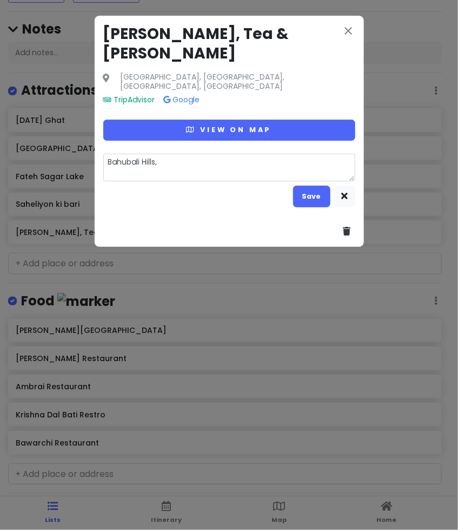
type textarea "Bahubali Hills,"
type textarea "x"
type textarea "Bahubali Hills, s"
type textarea "x"
type textarea "Bahubali Hills, su"
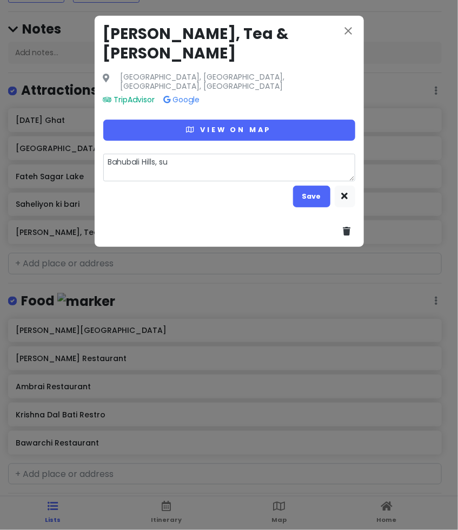
type textarea "x"
type textarea "Bahubali Hills, sun"
type textarea "x"
type textarea "Bahubali Hills, sunr"
type textarea "x"
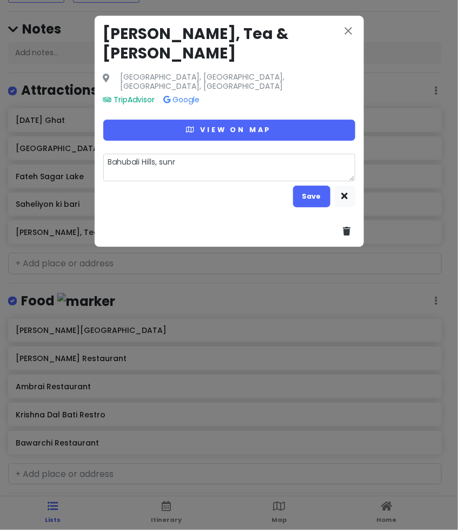
type textarea "Bahubali Hills, sunri"
type textarea "x"
type textarea "Bahubali Hills, sunris"
type textarea "x"
type textarea "Bahubali Hills, sunrise"
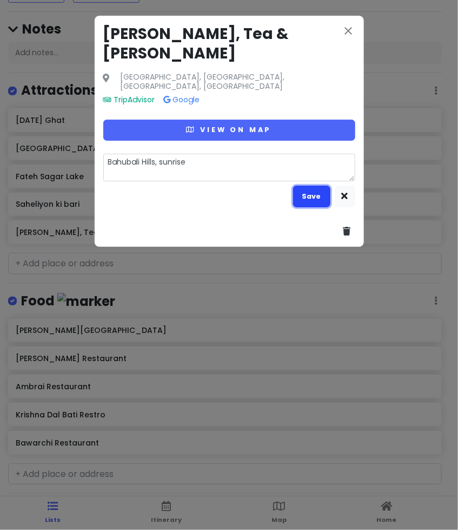
click at [308, 186] on button "Save" at bounding box center [311, 196] width 37 height 21
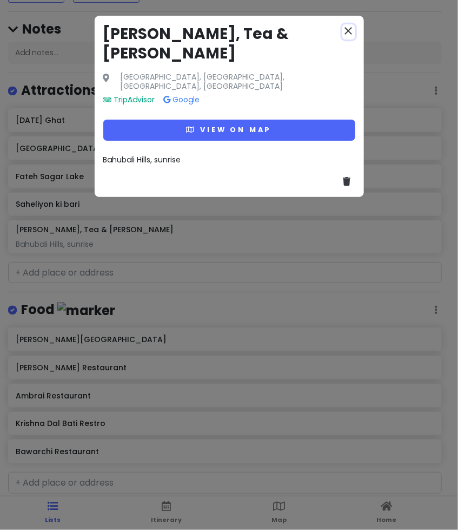
click at [352, 27] on icon "close" at bounding box center [348, 30] width 13 height 13
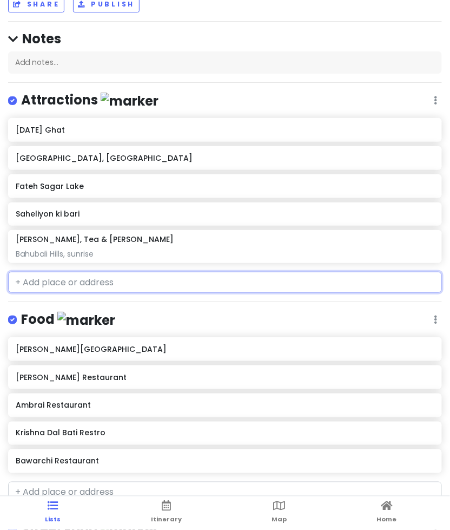
click at [133, 274] on input "text" at bounding box center [225, 283] width 434 height 22
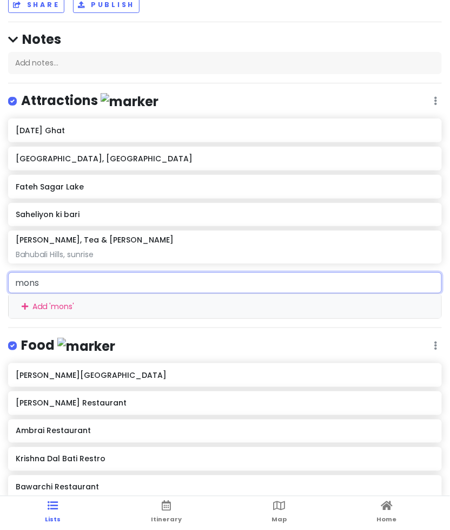
type input "monso"
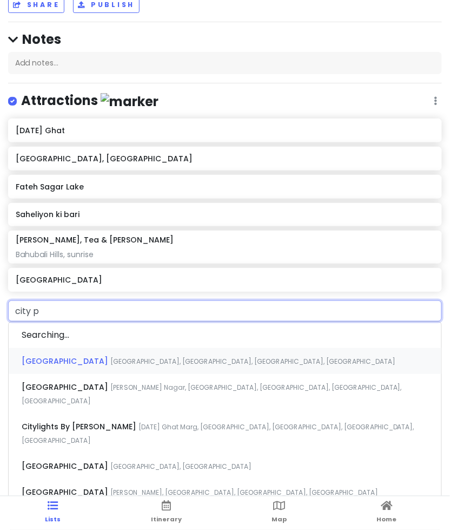
type input "city pa"
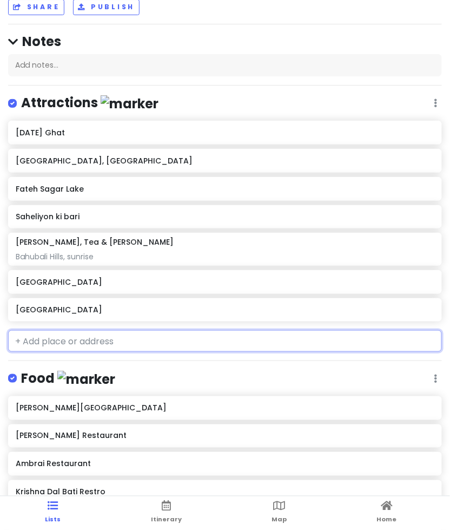
click at [100, 337] on input "text" at bounding box center [225, 341] width 434 height 22
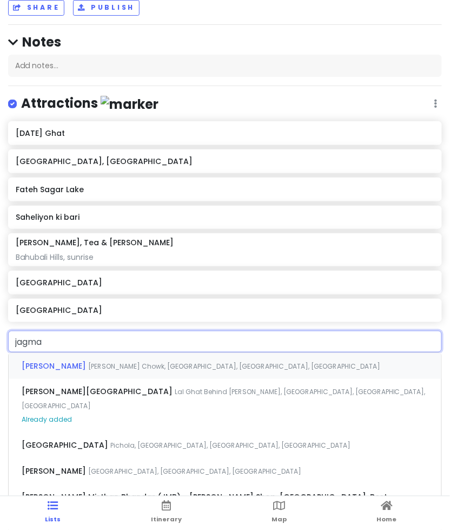
type input "jagman"
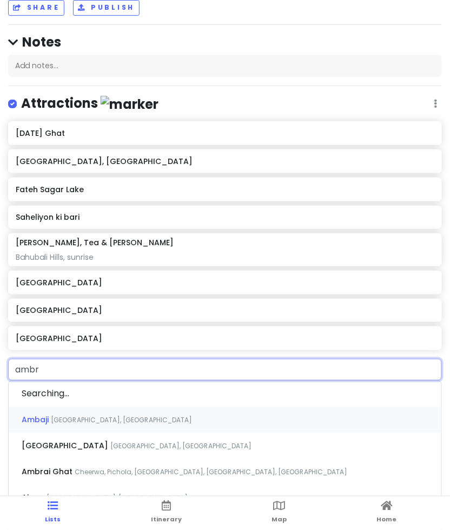
type input "ambra"
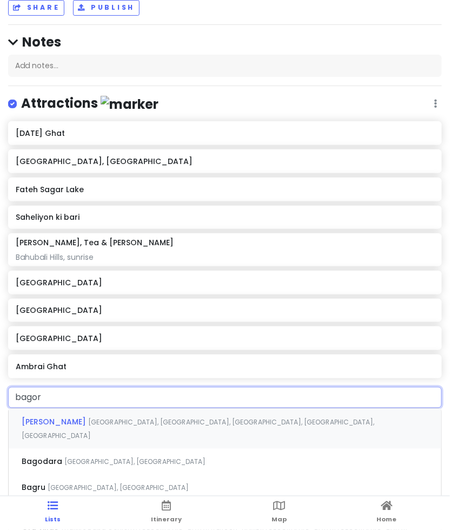
type input "bagore"
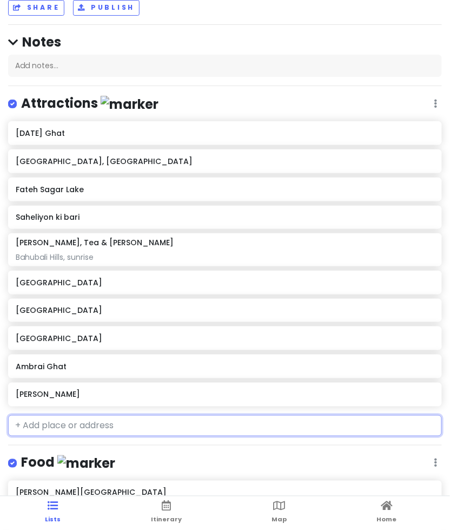
click at [94, 393] on h6 "[PERSON_NAME]" at bounding box center [225, 394] width 418 height 10
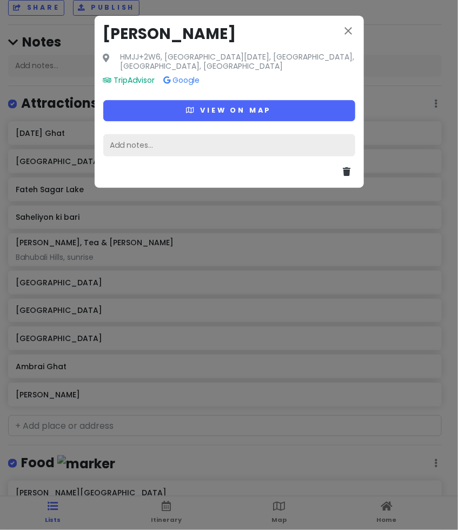
click at [166, 145] on div "Add notes..." at bounding box center [229, 145] width 252 height 23
click at [159, 139] on div "Add notes..." at bounding box center [229, 145] width 252 height 23
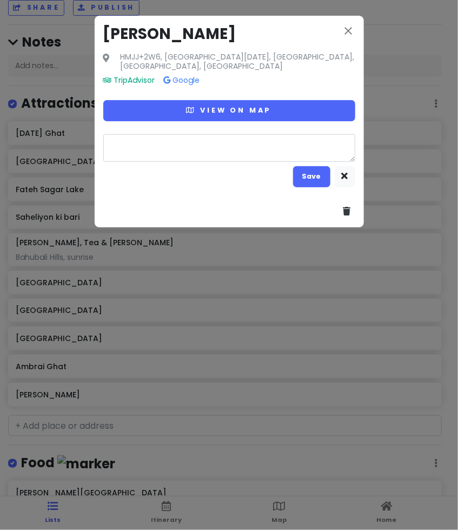
type textarea "x"
type textarea "Book tkts 10days early + go at 6pm for front seats"
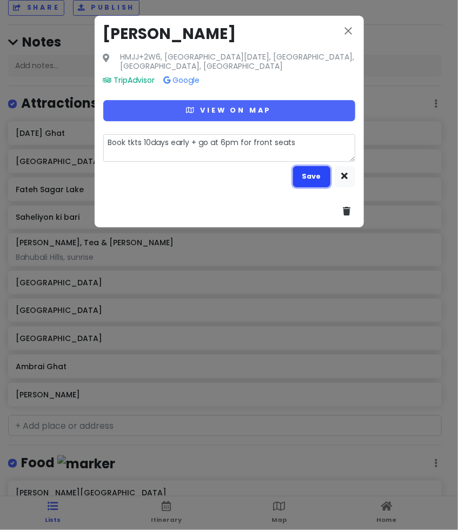
click at [308, 176] on button "Save" at bounding box center [311, 176] width 37 height 21
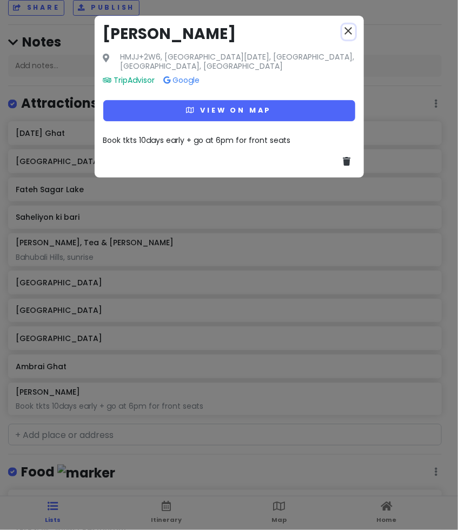
click at [353, 29] on icon "close" at bounding box center [348, 30] width 13 height 13
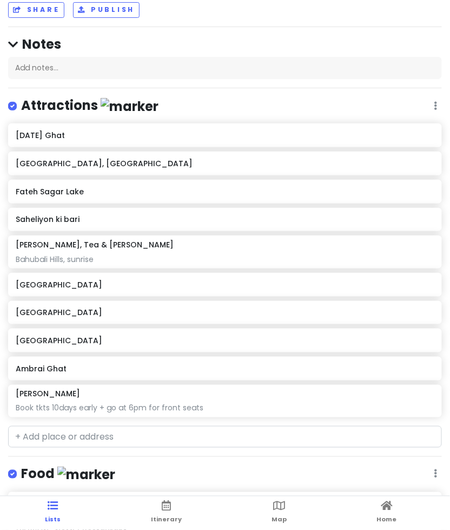
scroll to position [65, 0]
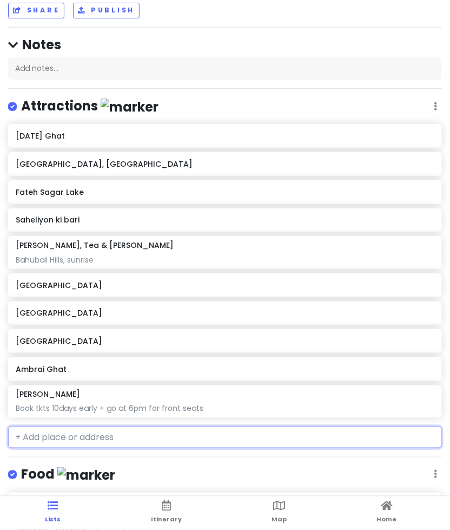
click at [57, 288] on div "[GEOGRAPHIC_DATA]" at bounding box center [225, 284] width 418 height 15
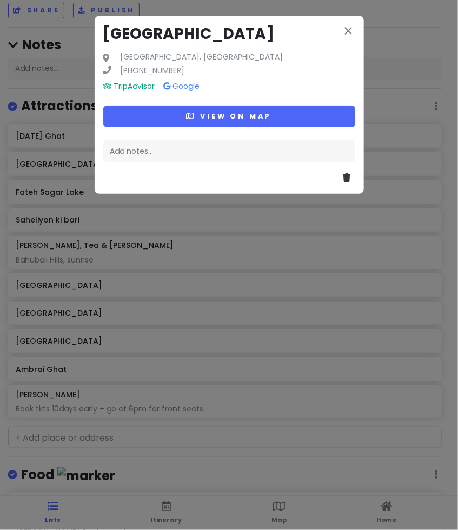
click at [190, 150] on div "Add notes..." at bounding box center [229, 151] width 252 height 23
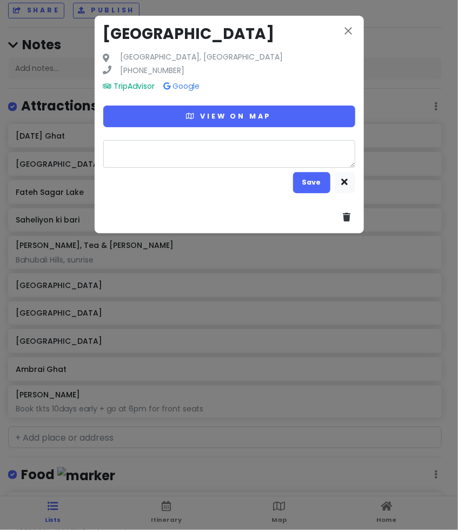
type textarea "x"
type textarea "Jeep @120₹"
click at [309, 187] on button "Save" at bounding box center [311, 182] width 37 height 21
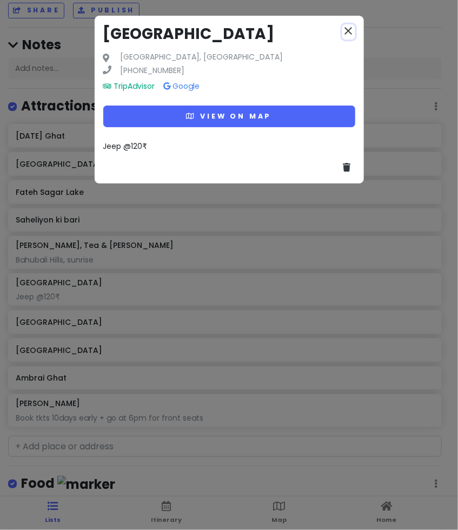
click at [349, 27] on icon "close" at bounding box center [348, 30] width 13 height 13
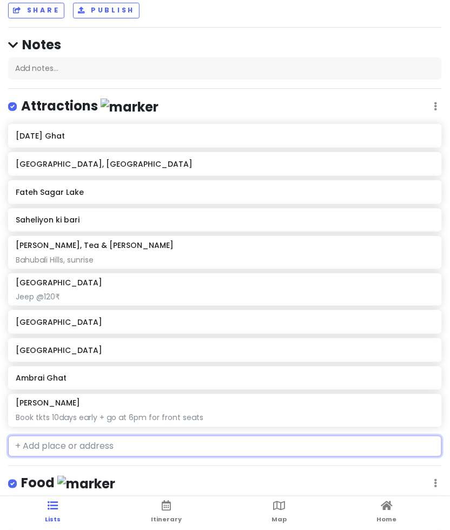
click at [95, 349] on h6 "[GEOGRAPHIC_DATA]" at bounding box center [225, 350] width 418 height 10
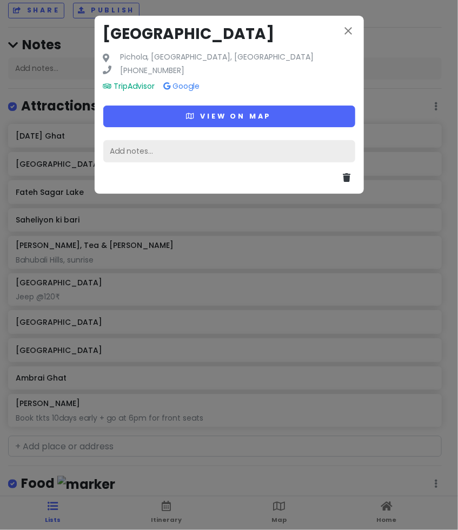
click at [161, 148] on div "Add notes..." at bounding box center [229, 151] width 252 height 23
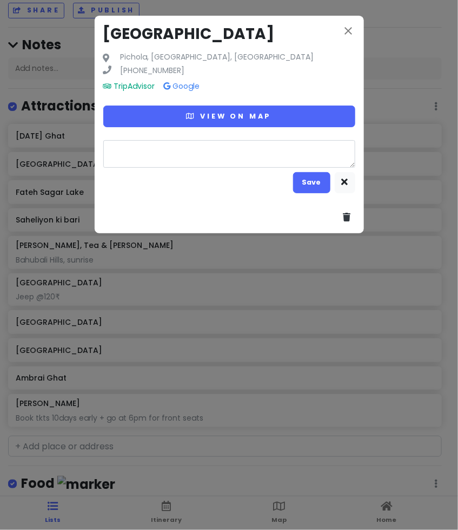
type textarea "x"
type textarea "Take boat ride from [GEOGRAPHIC_DATA]"
click at [321, 180] on button "Save" at bounding box center [311, 182] width 37 height 21
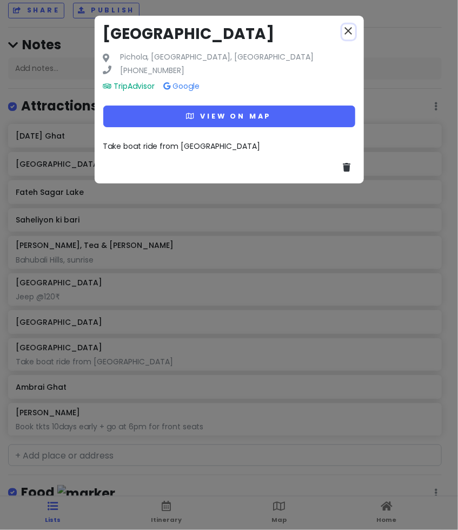
click at [348, 29] on icon "close" at bounding box center [348, 30] width 13 height 13
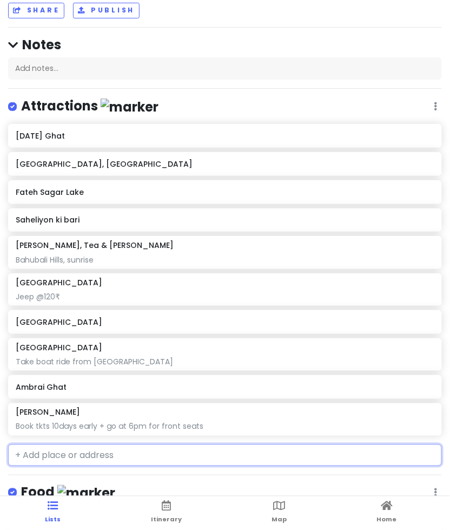
click at [59, 393] on div "Ambrai Ghat" at bounding box center [225, 387] width 434 height 24
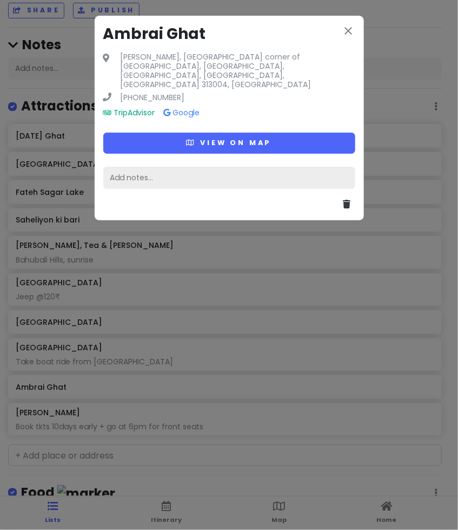
click at [169, 167] on div "Add notes..." at bounding box center [229, 178] width 252 height 23
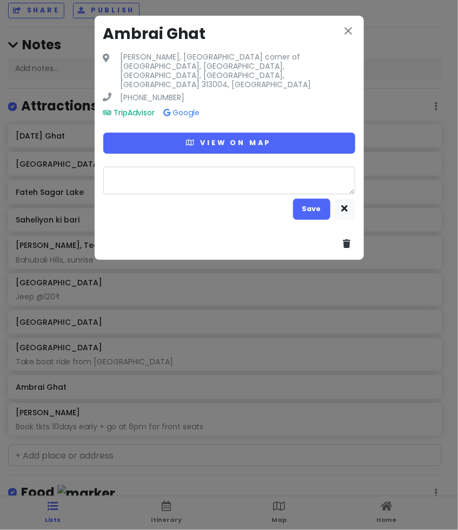
type textarea "x"
type textarea "Sunrise"
click at [299, 199] on button "Save" at bounding box center [311, 209] width 37 height 21
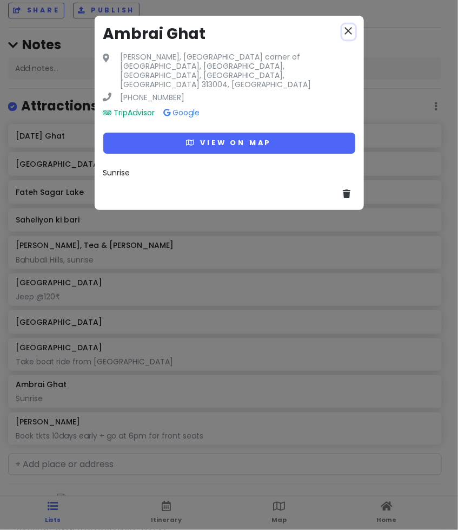
click at [345, 25] on icon "close" at bounding box center [348, 30] width 13 height 13
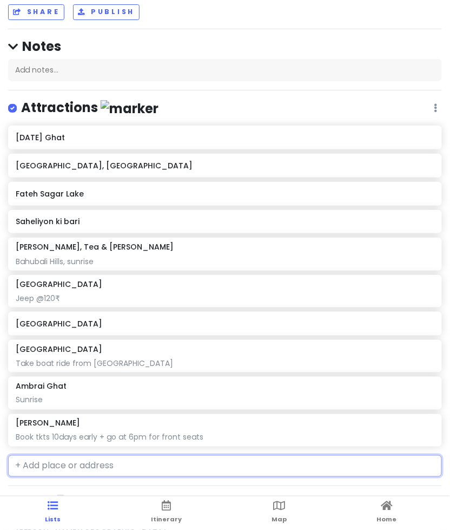
click at [92, 469] on input "text" at bounding box center [225, 466] width 434 height 22
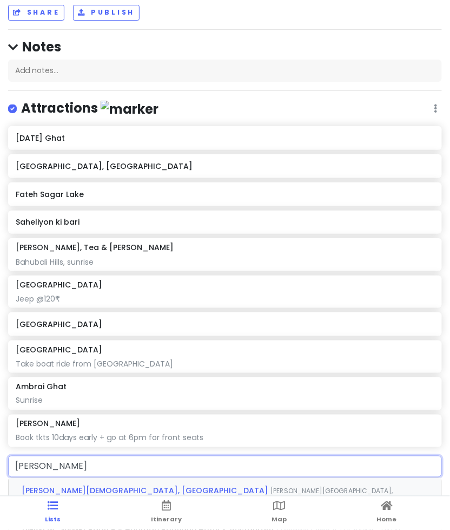
type input "karni"
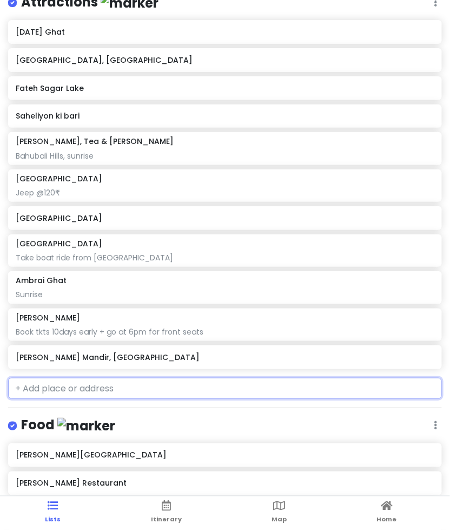
click at [96, 352] on h6 "[PERSON_NAME] Mandir, [GEOGRAPHIC_DATA]" at bounding box center [225, 357] width 418 height 10
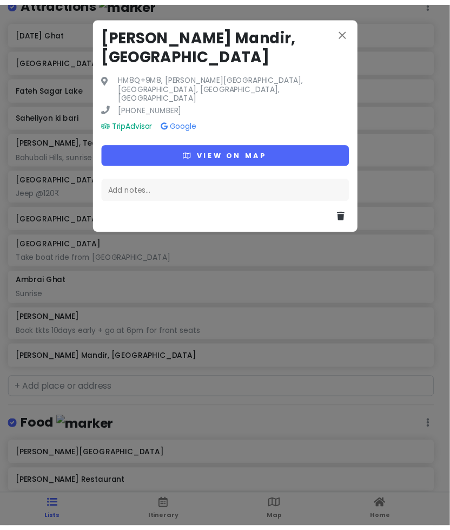
scroll to position [170, 0]
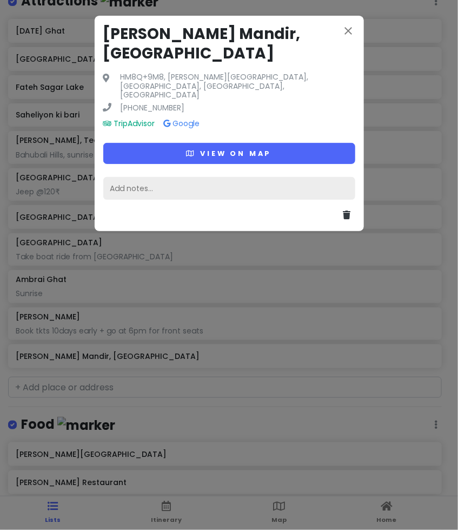
click at [201, 177] on div "Add notes..." at bounding box center [229, 188] width 252 height 23
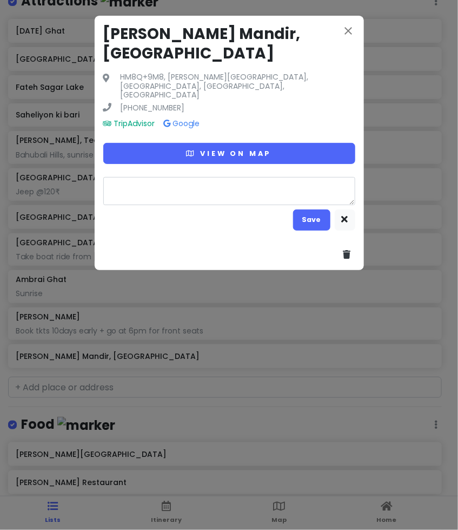
type textarea "x"
type textarea "Ropeway, sunset"
click at [312, 209] on button "Save" at bounding box center [311, 219] width 37 height 21
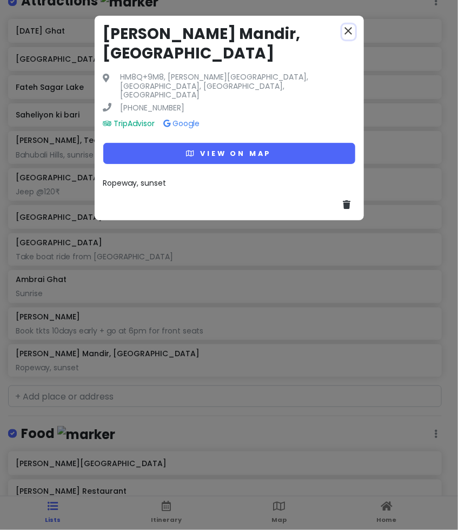
click at [351, 27] on icon "close" at bounding box center [348, 30] width 13 height 13
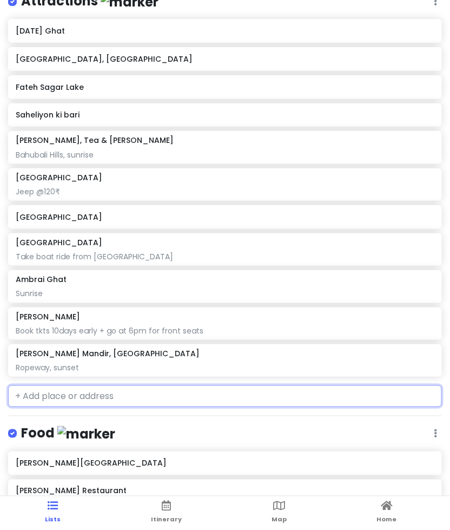
click at [69, 399] on input "text" at bounding box center [225, 396] width 434 height 22
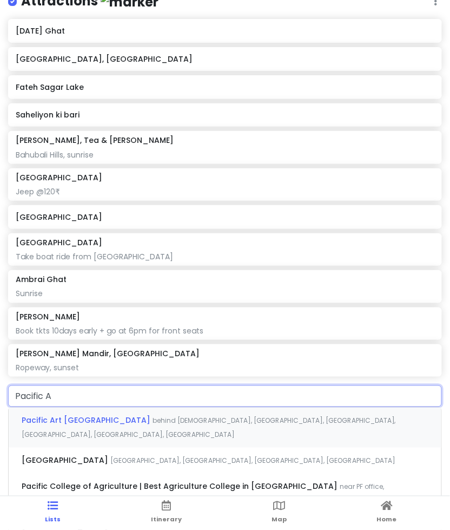
type input "Pacific Ar"
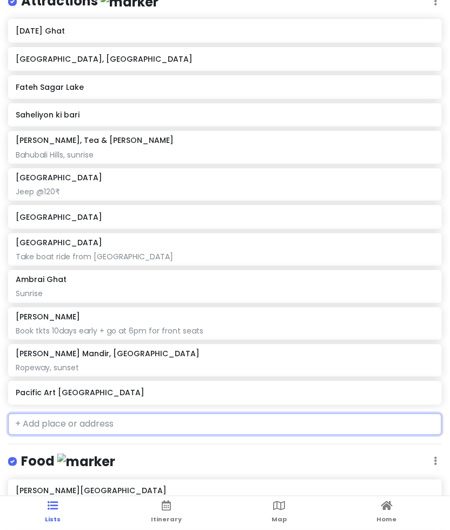
click at [69, 388] on h6 "Pacific Art [GEOGRAPHIC_DATA]" at bounding box center [225, 393] width 418 height 10
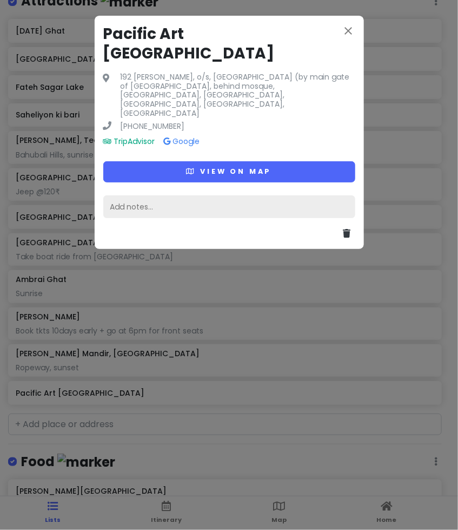
click at [185, 195] on div "Add notes..." at bounding box center [229, 206] width 252 height 23
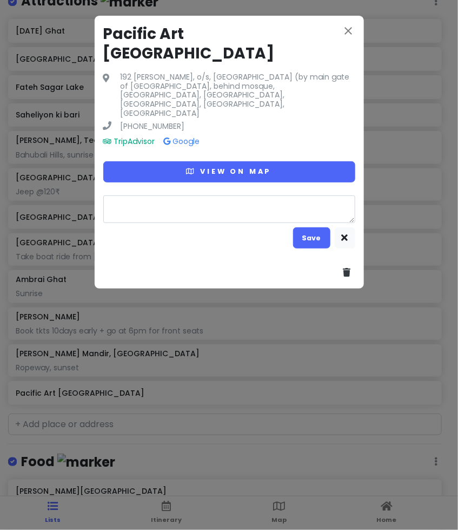
type textarea "x"
type textarea "9.30am-11.30am workshop time"
click at [312, 227] on button "Save" at bounding box center [311, 237] width 37 height 21
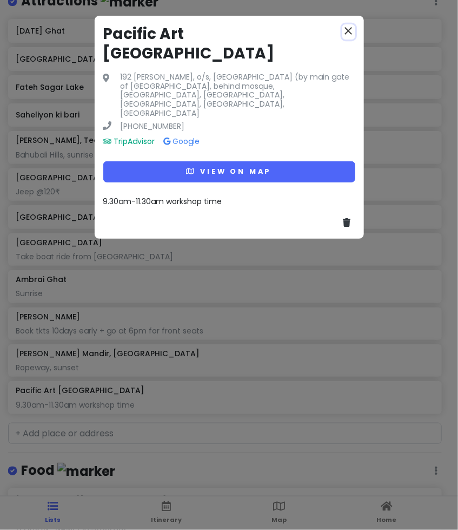
click at [343, 34] on icon "close" at bounding box center [348, 30] width 13 height 13
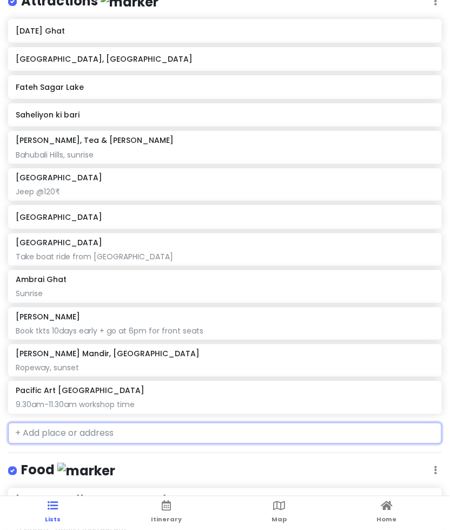
click at [113, 431] on input "text" at bounding box center [225, 433] width 434 height 22
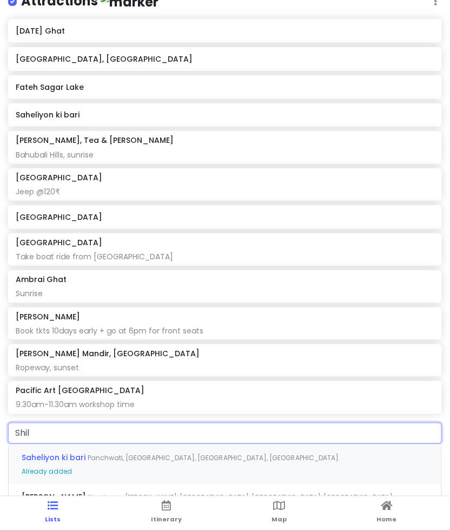
type input "Shilp"
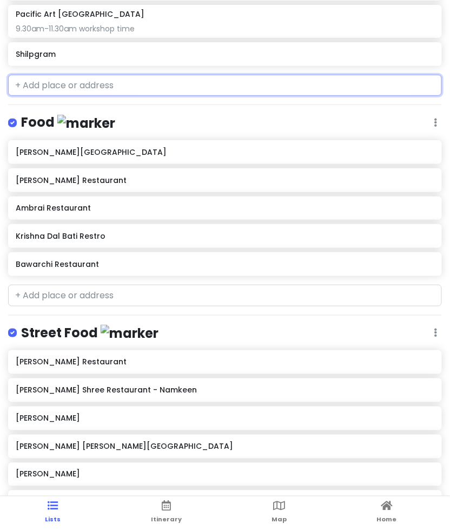
scroll to position [924, 0]
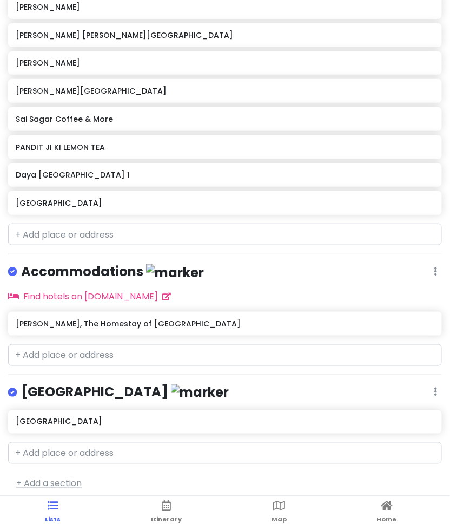
click at [57, 477] on link "+ Add a section" at bounding box center [48, 483] width 65 height 12
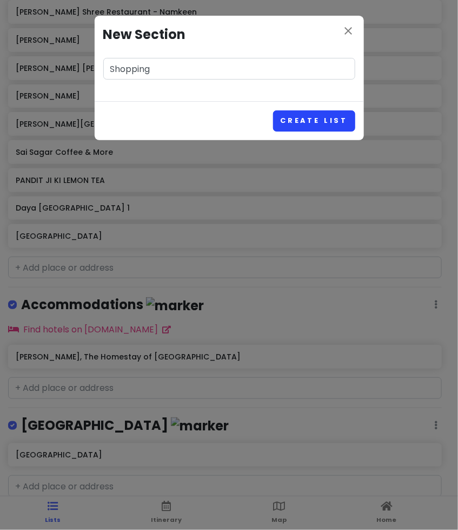
type input "Shopping"
click at [290, 118] on button "Create List" at bounding box center [314, 120] width 82 height 21
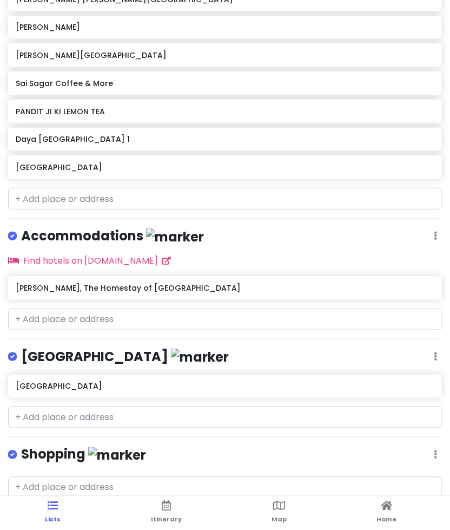
scroll to position [33, 0]
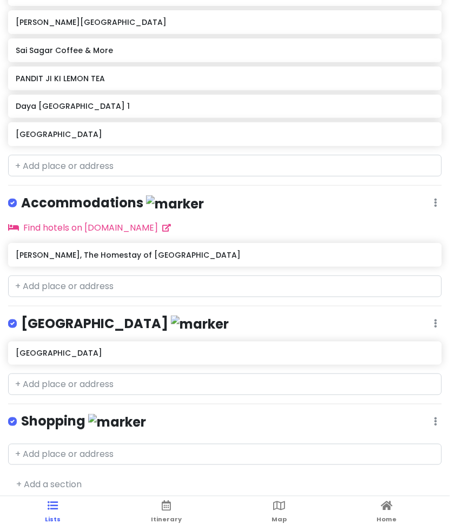
click at [92, 414] on img at bounding box center [117, 422] width 58 height 17
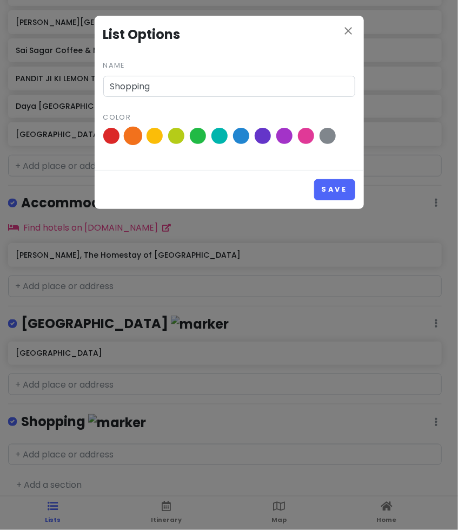
click at [136, 131] on span at bounding box center [132, 136] width 19 height 19
click at [0, 0] on input "radio" at bounding box center [0, 0] width 0 height 0
click at [328, 177] on div "Save" at bounding box center [229, 189] width 269 height 39
click at [329, 197] on button "Save" at bounding box center [334, 189] width 41 height 21
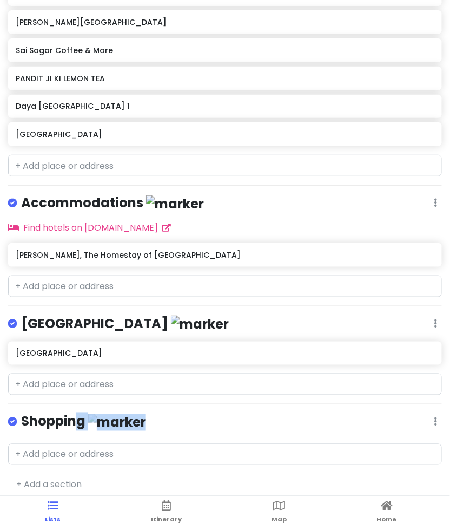
drag, startPoint x: 74, startPoint y: 415, endPoint x: 89, endPoint y: 429, distance: 20.3
click at [89, 429] on div "Udaipur Trip Private Change Dates Make a Copy Delete Trip Go Pro ⚡️ Give Feedba…" at bounding box center [225, 232] width 450 height 530
drag, startPoint x: 89, startPoint y: 429, endPoint x: 139, endPoint y: 415, distance: 52.2
click at [138, 415] on div "Shopping Edit Reorder Delete List" at bounding box center [225, 424] width 434 height 22
click at [434, 417] on icon at bounding box center [435, 421] width 3 height 9
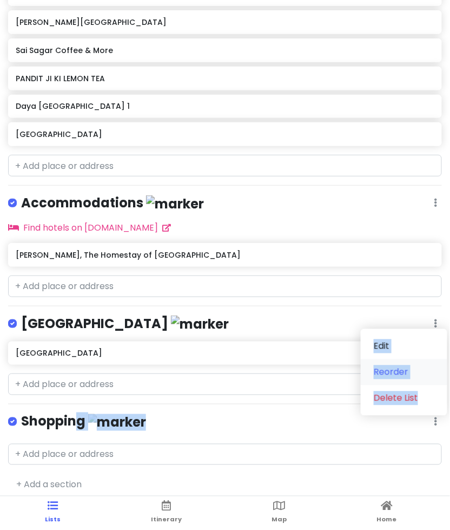
click at [388, 364] on link "Reorder" at bounding box center [404, 372] width 87 height 26
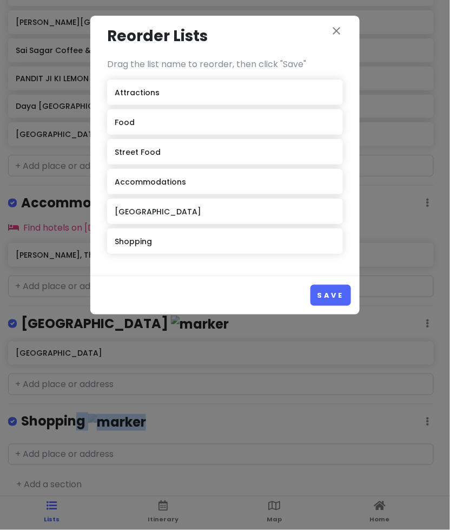
scroll to position [0, 0]
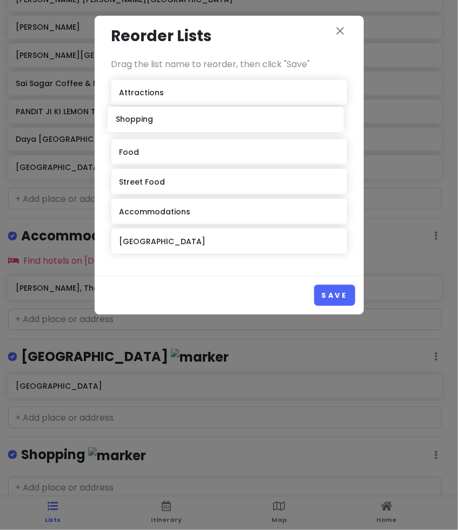
drag, startPoint x: 147, startPoint y: 247, endPoint x: 144, endPoint y: 125, distance: 121.7
click at [144, 125] on div "Attractions Food Street Food Accommodations Railway Station Shopping" at bounding box center [229, 169] width 236 height 179
click at [338, 295] on button "Save" at bounding box center [334, 295] width 41 height 21
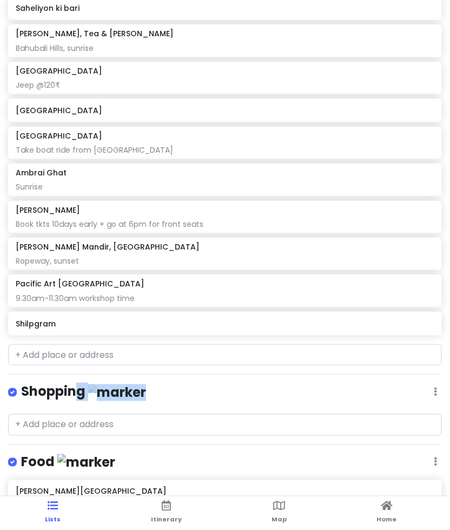
click at [167, 387] on div "Shopping Edit Reorder Delete List" at bounding box center [225, 394] width 434 height 22
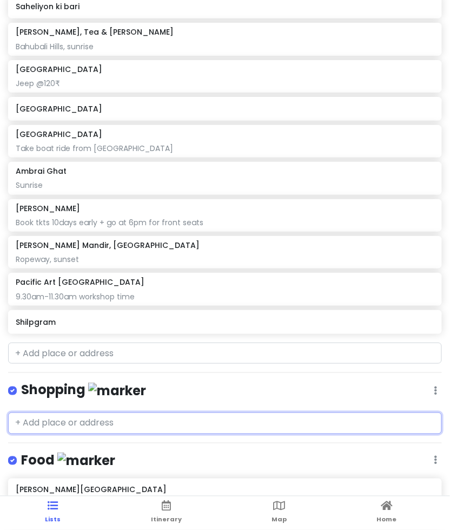
scroll to position [279, 0]
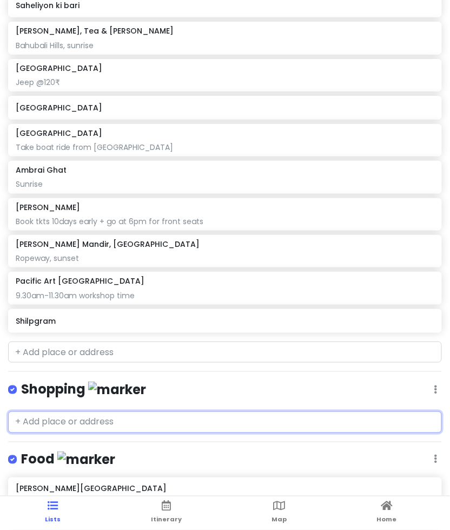
click at [81, 427] on input "text" at bounding box center [225, 422] width 434 height 22
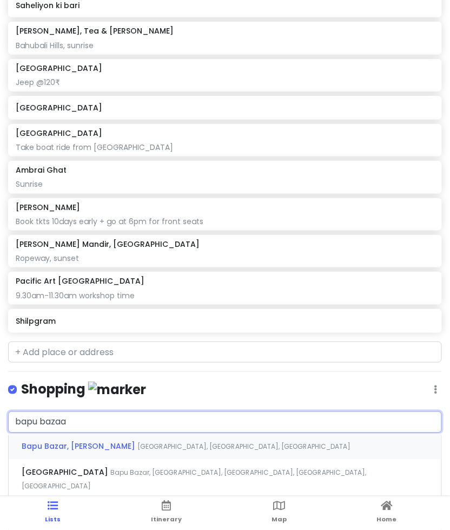
type input "bapu bazaar"
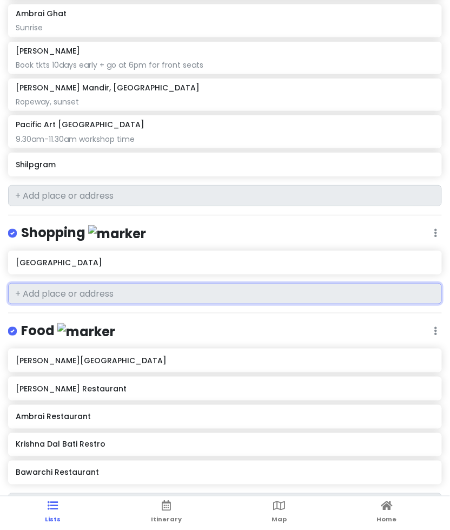
click at [98, 298] on div "Udaipur Trip Private Change Dates Make a Copy Delete Trip Go Pro ⚡️ Give Feedba…" at bounding box center [225, 265] width 450 height 530
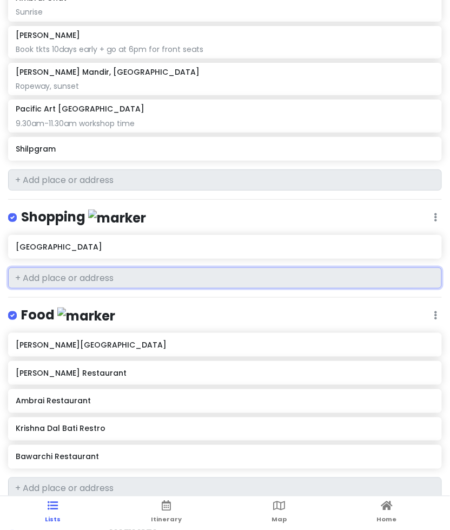
click at [105, 276] on input "text" at bounding box center [225, 278] width 434 height 22
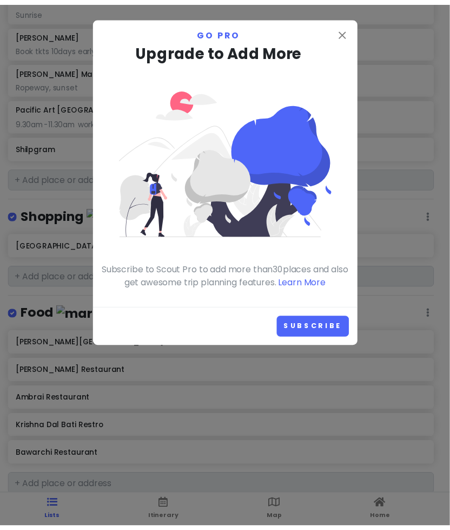
scroll to position [454, 0]
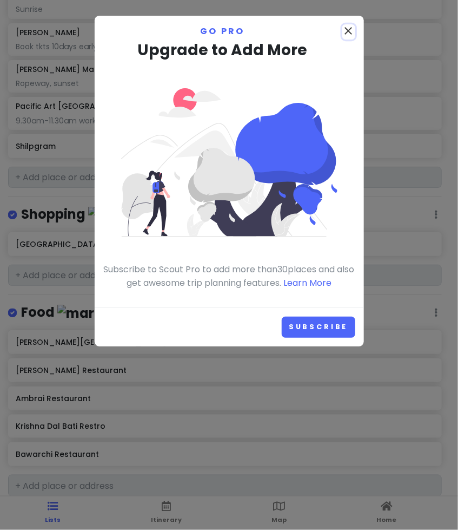
click at [351, 25] on icon "close" at bounding box center [348, 30] width 13 height 13
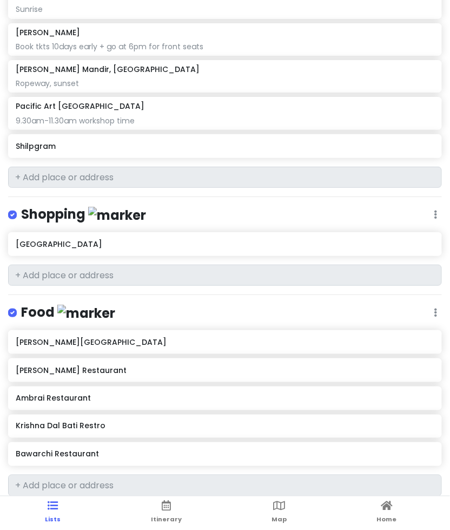
click at [122, 294] on div "Udaipur Trip Private Change Dates Make a Copy Delete Trip Go Pro ⚡️ Give Feedba…" at bounding box center [225, 265] width 450 height 530
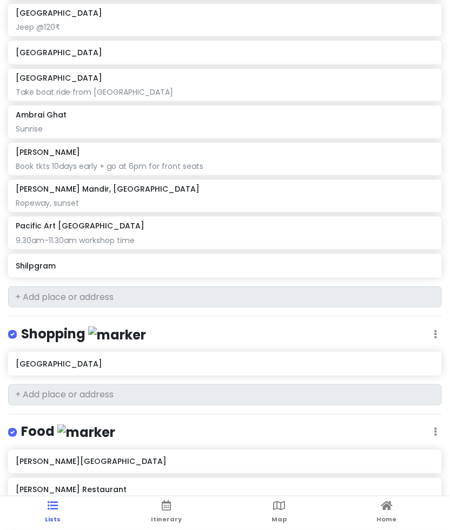
scroll to position [334, 0]
click at [425, 235] on div "9.30am-11.30am workshop time" at bounding box center [225, 240] width 418 height 10
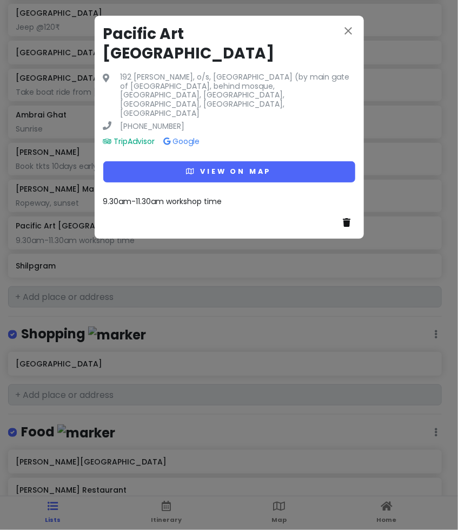
click at [349, 216] on button at bounding box center [349, 223] width 12 height 14
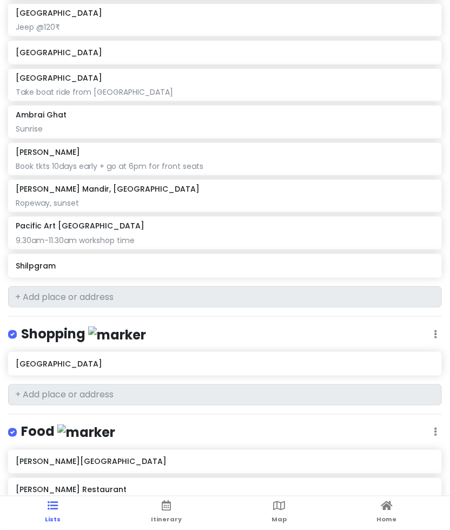
scroll to position [297, 0]
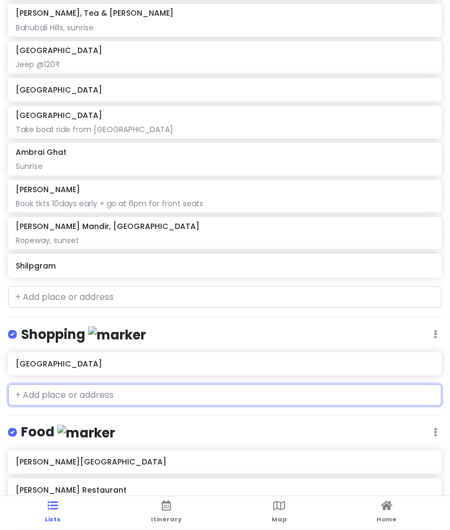
click at [101, 391] on input "text" at bounding box center [225, 395] width 434 height 22
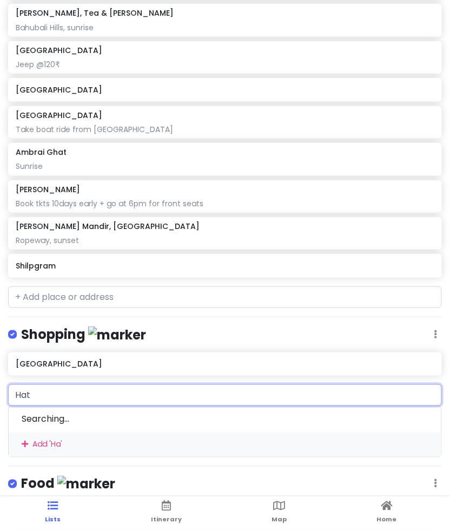
type input "Hath"
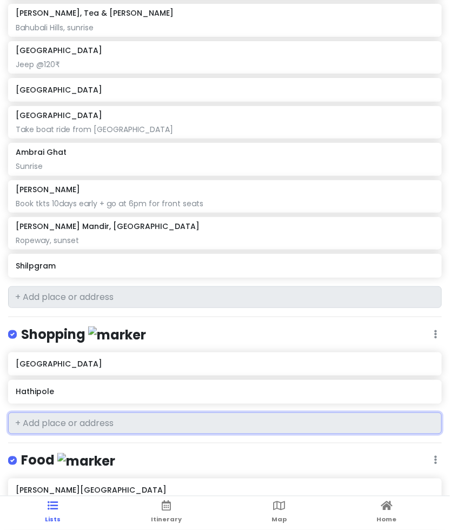
click at [101, 391] on h6 "Hathipole" at bounding box center [225, 392] width 418 height 10
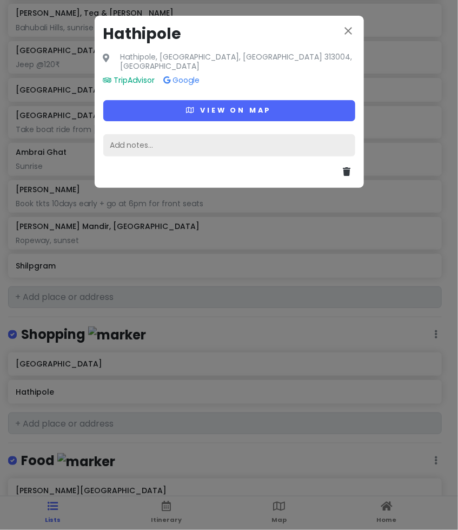
click at [152, 143] on div "Add notes..." at bounding box center [229, 145] width 252 height 23
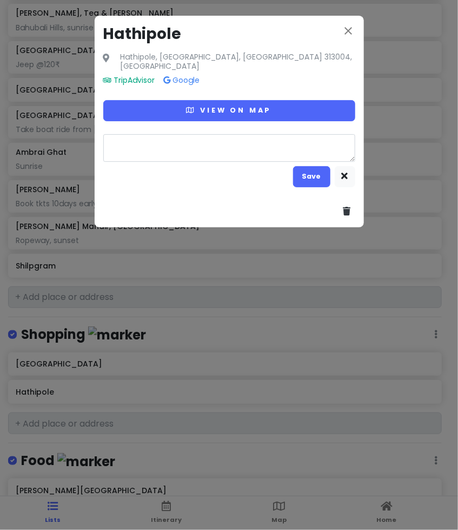
type textarea "x"
type textarea "C"
type textarea "x"
type textarea "Co"
type textarea "x"
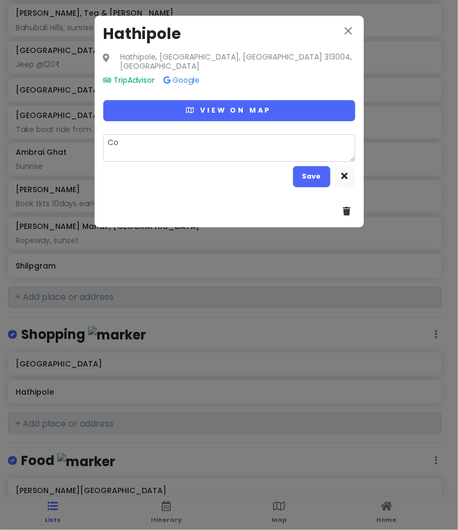
type textarea "Cot"
type textarea "x"
type textarea "Cott"
type textarea "x"
type textarea "Cotto"
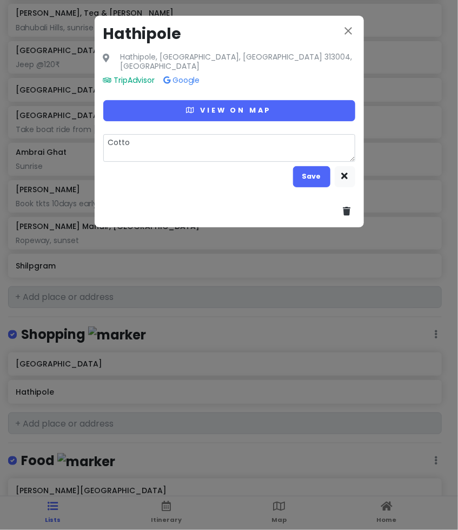
type textarea "x"
type textarea "Cotton"
type textarea "x"
type textarea "Cotton"
type textarea "x"
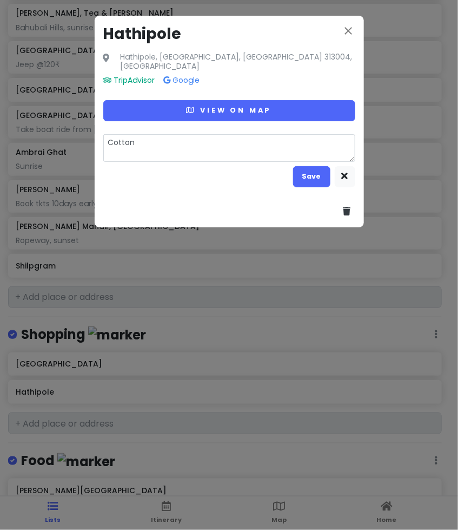
type textarea "Cotton C"
type textarea "x"
type textarea "Cotton Cr"
type textarea "x"
type textarea "Cotton Cra"
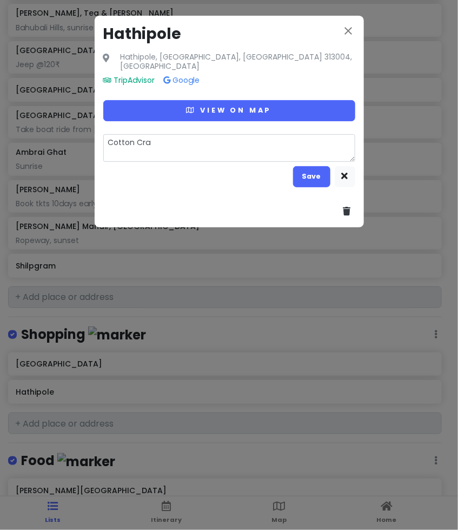
type textarea "x"
type textarea "Cotton Craz"
type textarea "x"
type textarea "Cotton Crazy"
type textarea "x"
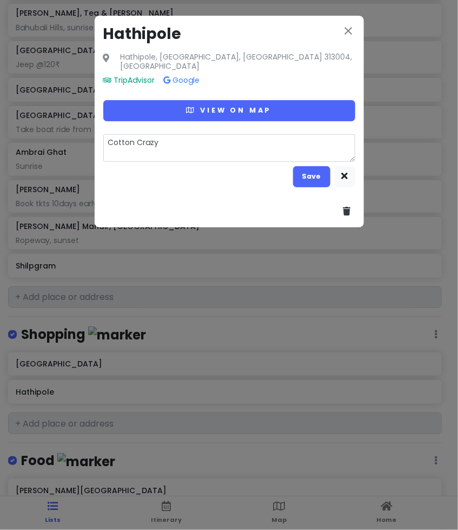
type textarea "Cotton Crazy"
type textarea "x"
type textarea "Cotton Crazy S"
type textarea "x"
type textarea "Cotton Crazy Sh"
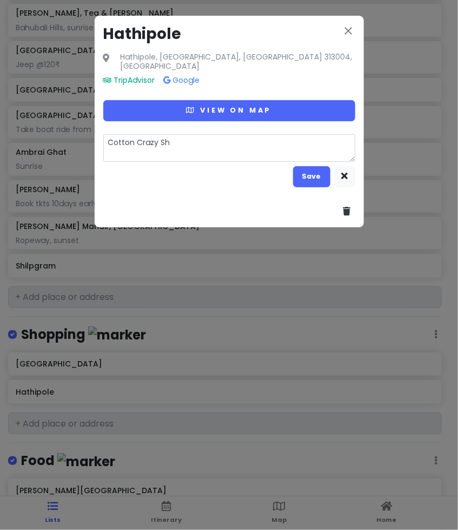
type textarea "x"
type textarea "Cotton Crazy Sho"
type textarea "x"
type textarea "Cotton Crazy Shop"
click at [299, 166] on button "Save" at bounding box center [311, 176] width 37 height 21
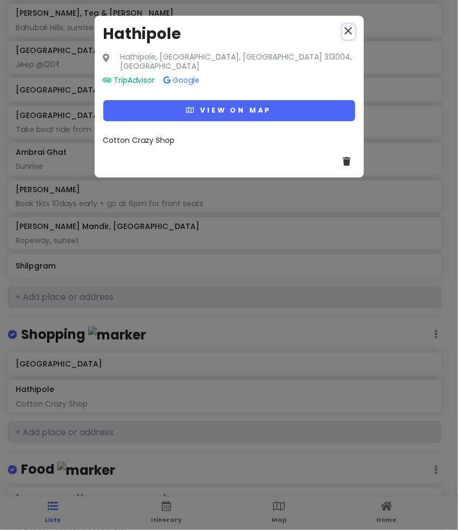
click at [354, 27] on icon "close" at bounding box center [348, 30] width 13 height 13
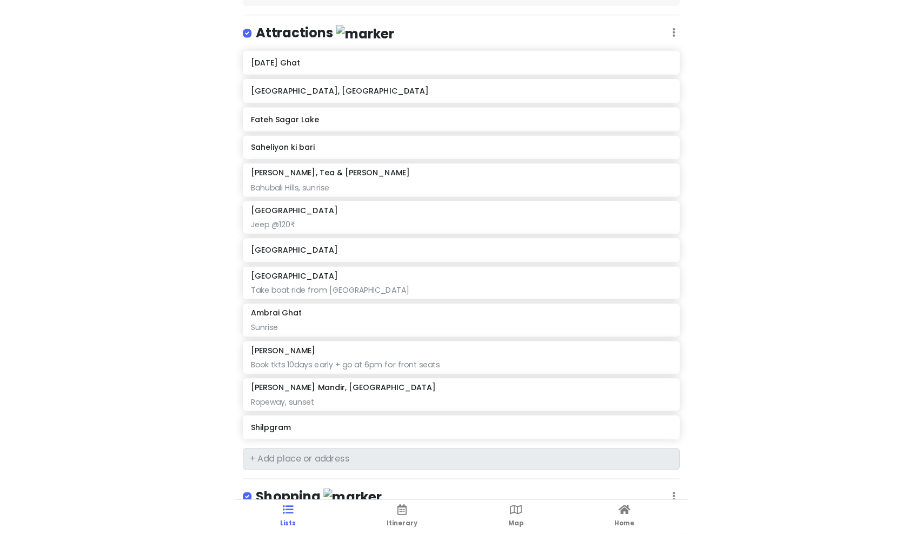
scroll to position [0, 0]
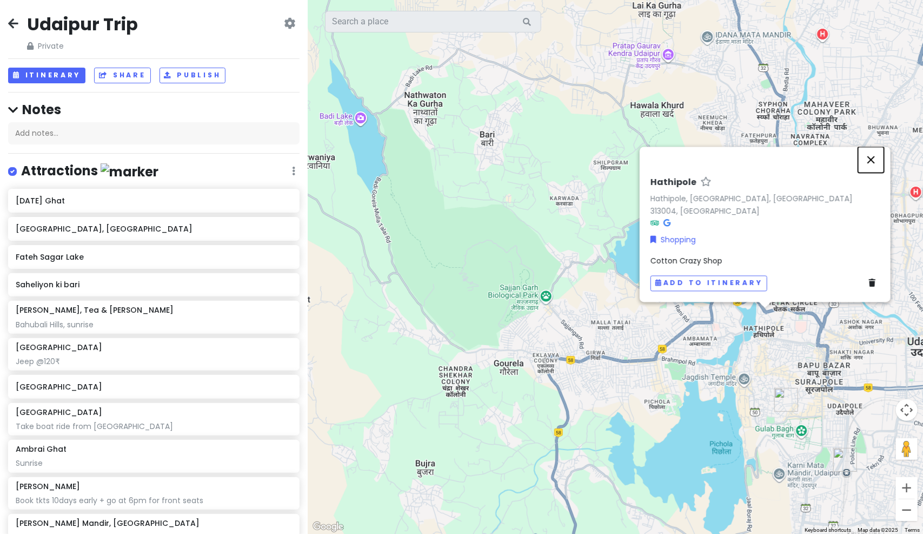
click at [879, 172] on button "Close" at bounding box center [871, 160] width 26 height 26
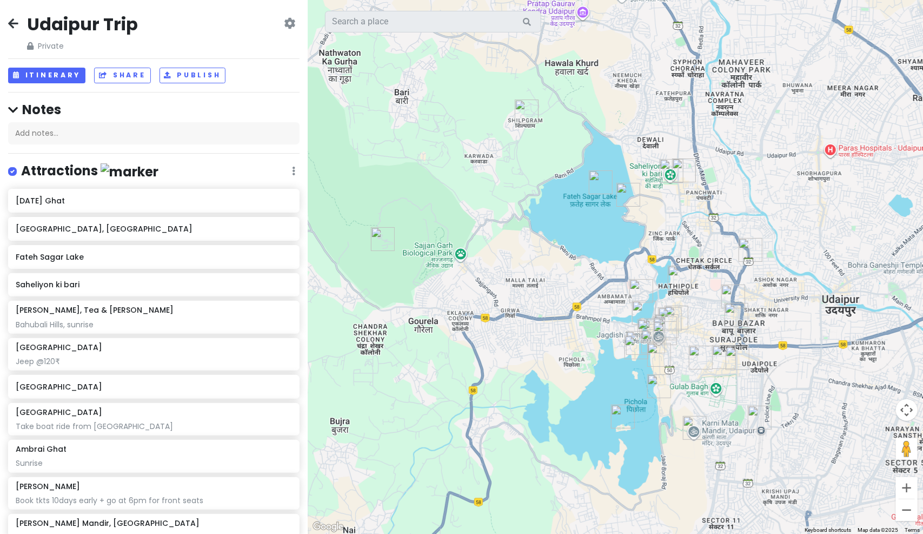
drag, startPoint x: 790, startPoint y: 273, endPoint x: 739, endPoint y: 239, distance: 61.2
click at [739, 239] on img "Daya Nashta Center 1" at bounding box center [751, 250] width 32 height 32
click at [65, 78] on button "Itinerary" at bounding box center [46, 76] width 77 height 16
